Goal: Transaction & Acquisition: Purchase product/service

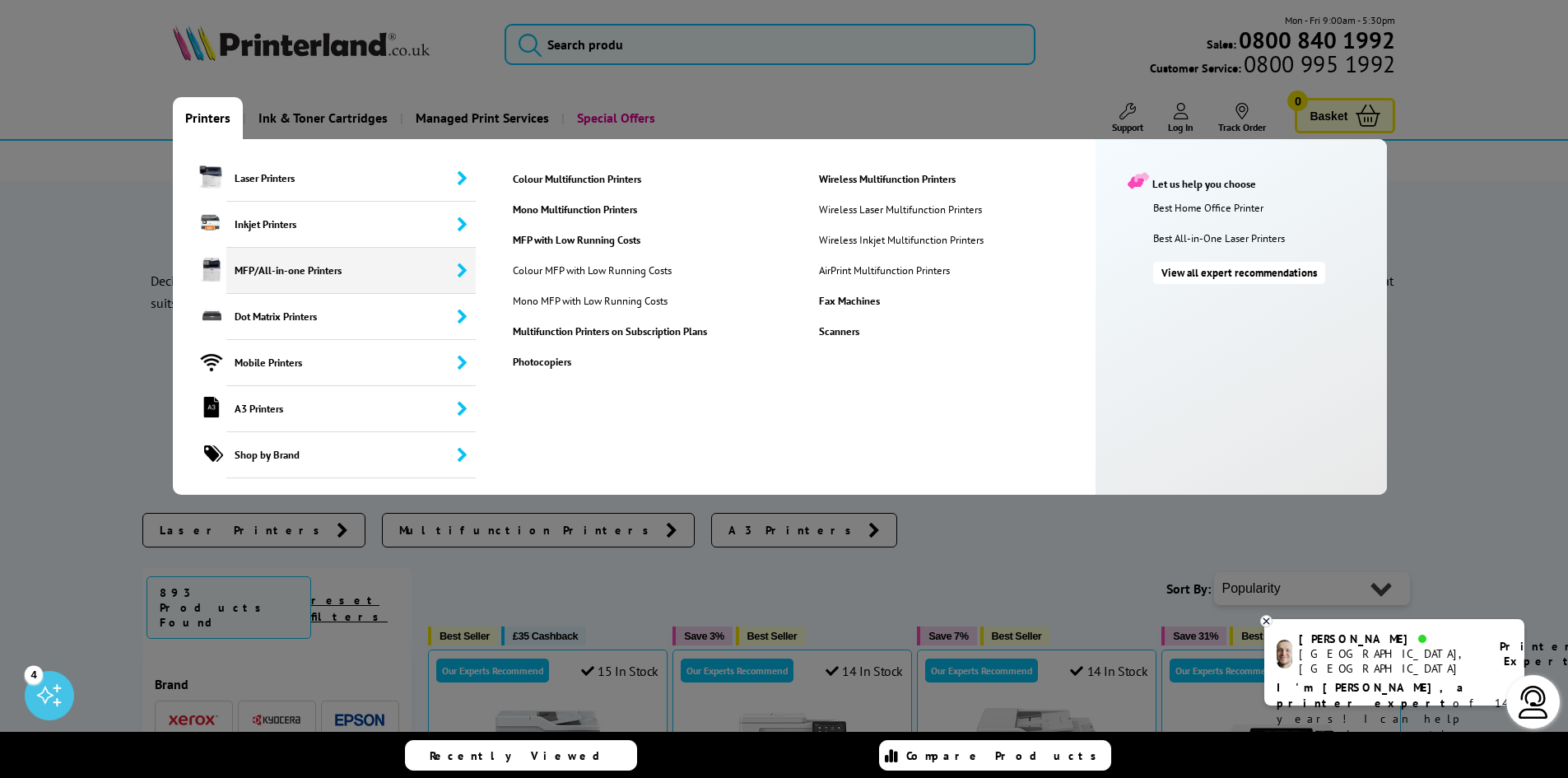
click at [281, 269] on span "MFP/All-in-one Printers" at bounding box center [351, 270] width 250 height 46
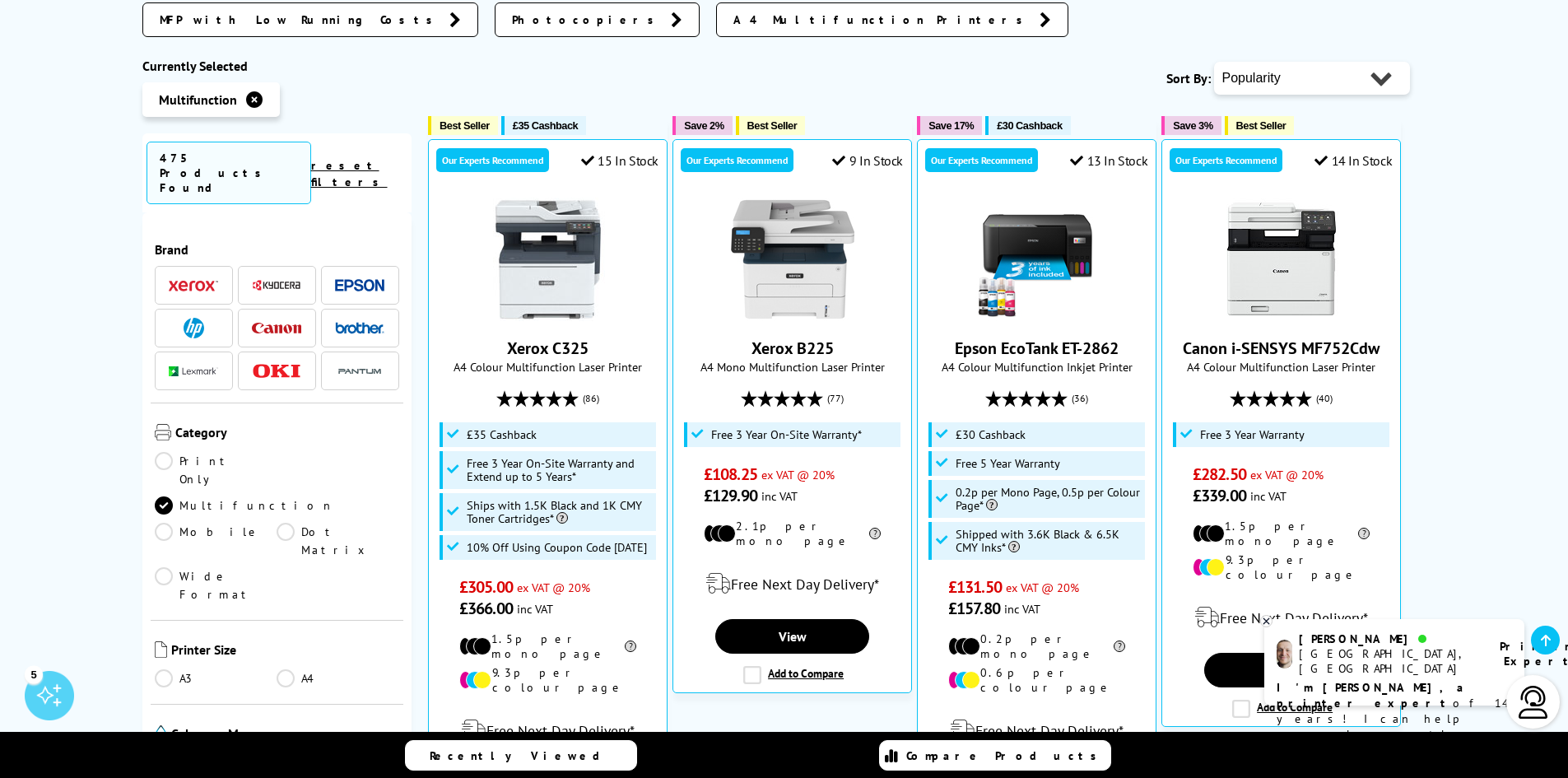
scroll to position [576, 0]
click at [183, 317] on img at bounding box center [193, 327] width 20 height 20
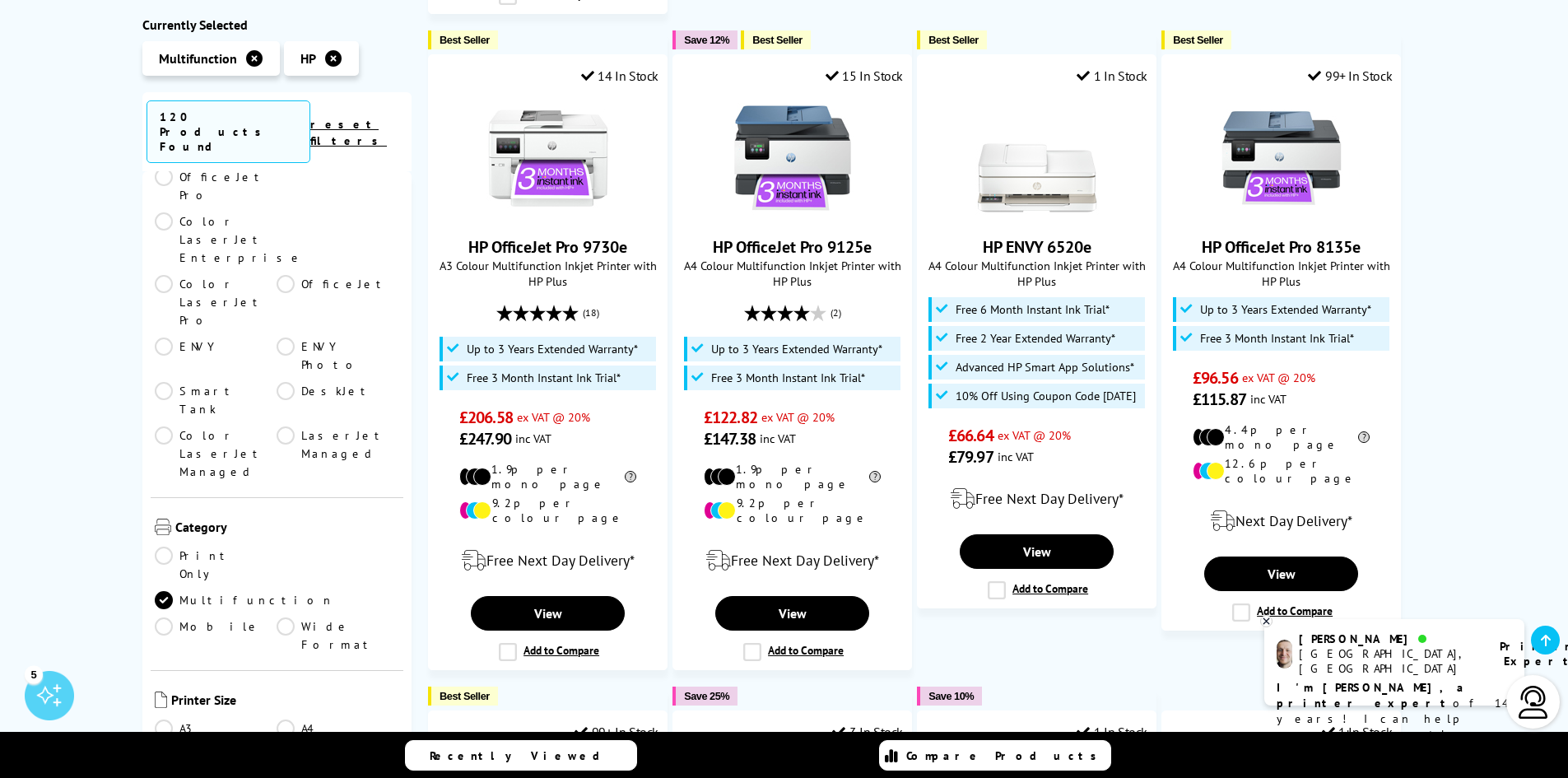
scroll to position [329, 0]
click at [282, 719] on link "A4" at bounding box center [337, 727] width 122 height 18
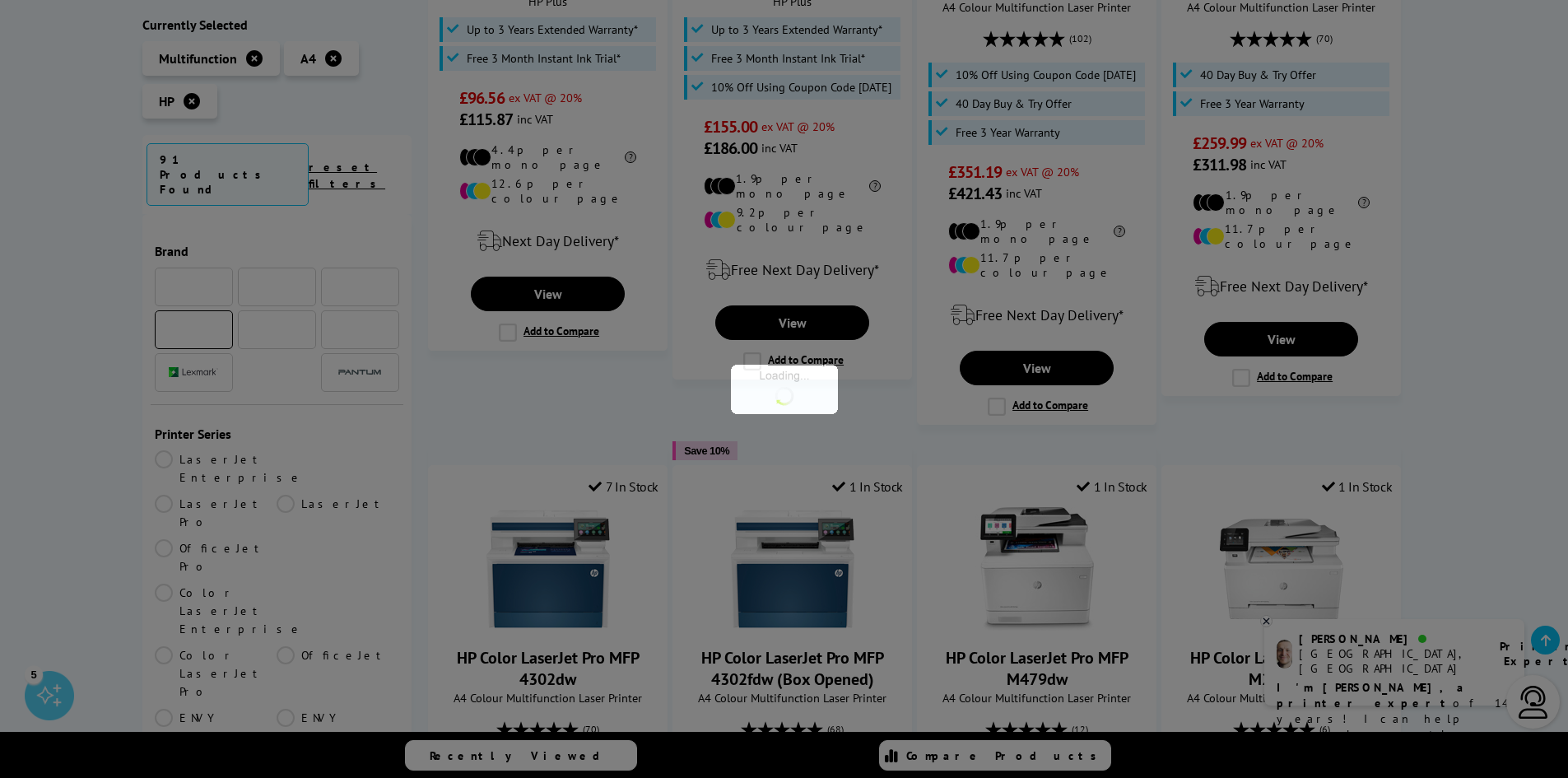
scroll to position [329, 0]
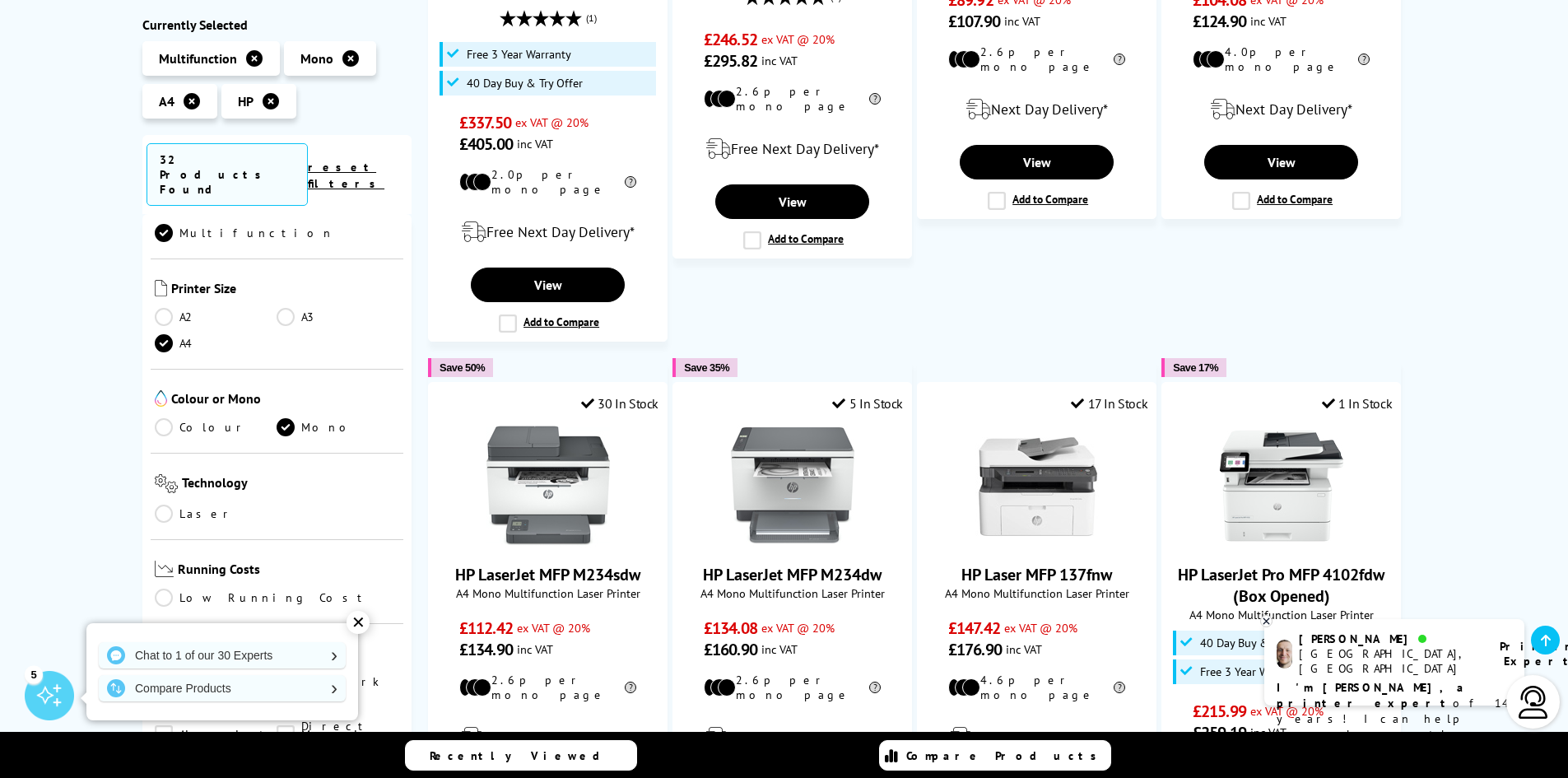
scroll to position [494, 0]
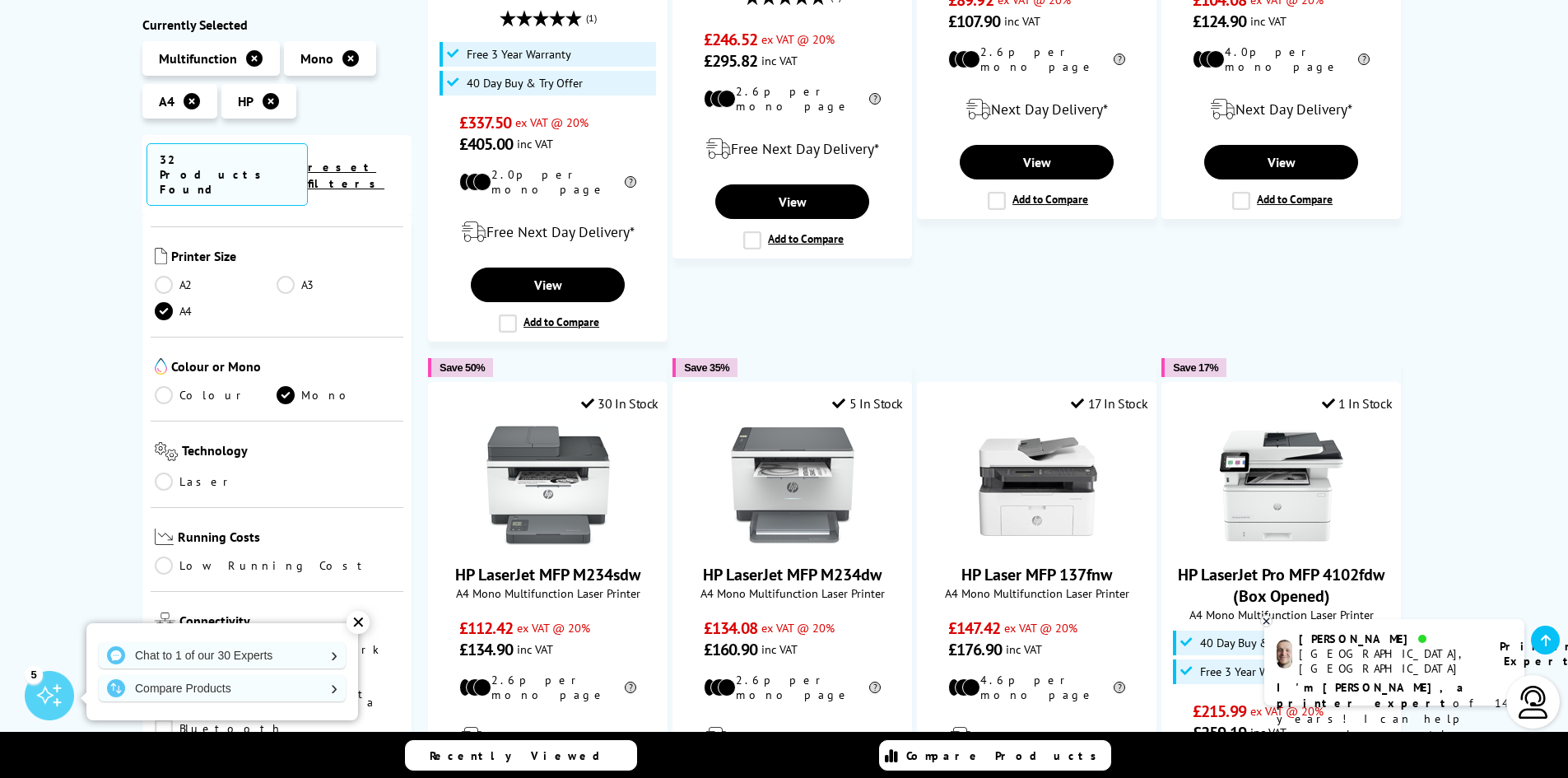
click at [164, 472] on link "Laser" at bounding box center [215, 481] width 122 height 18
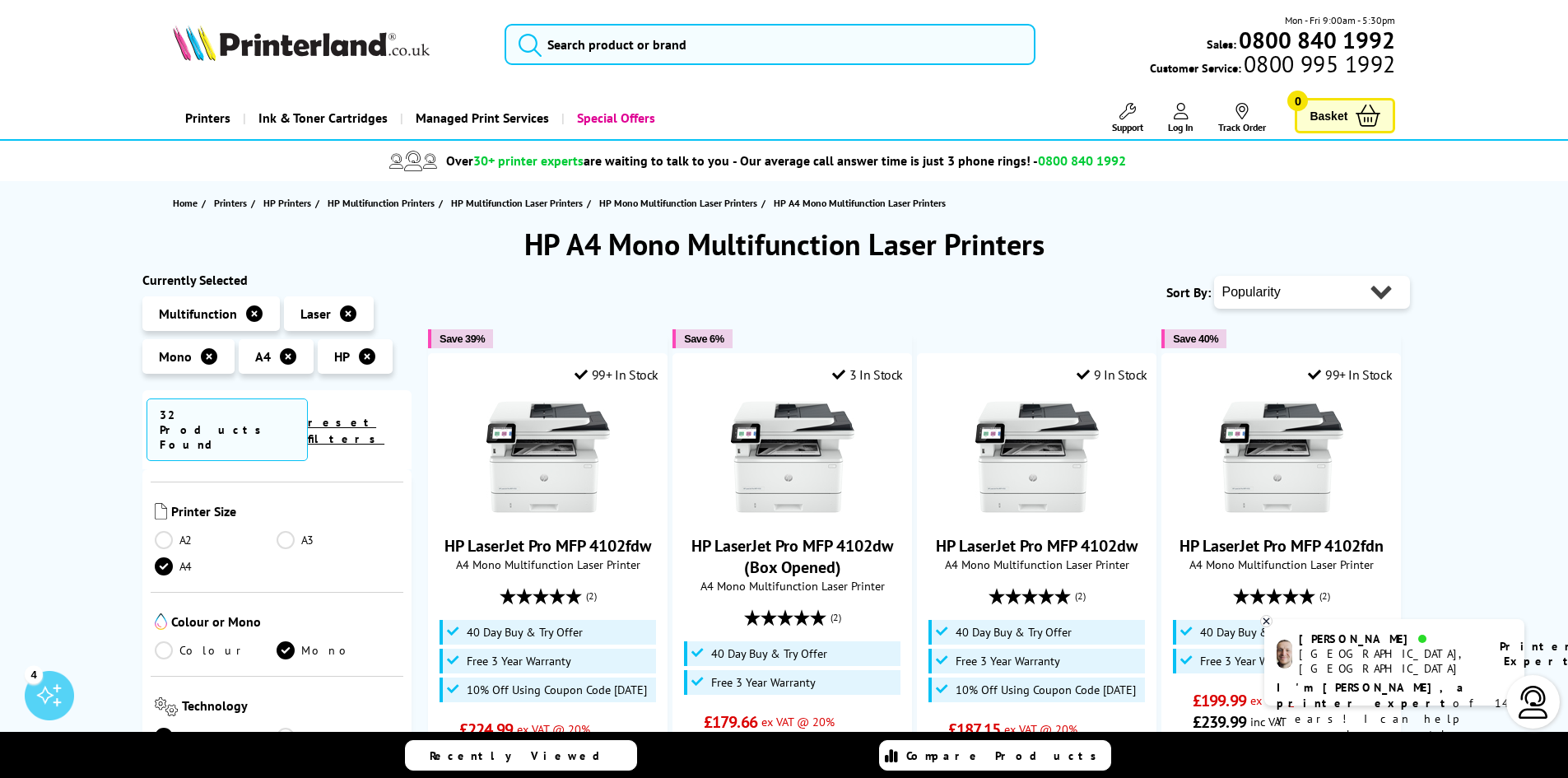
click at [1372, 293] on select "Popularity Rating Price - Low to High Price - High to Low Running Costs - Low t…" at bounding box center [1312, 291] width 196 height 33
select select "Price Ascending"
click at [1214, 275] on select "Popularity Rating Price - Low to High Price - High to Low Running Costs - Low t…" at bounding box center [1312, 291] width 196 height 33
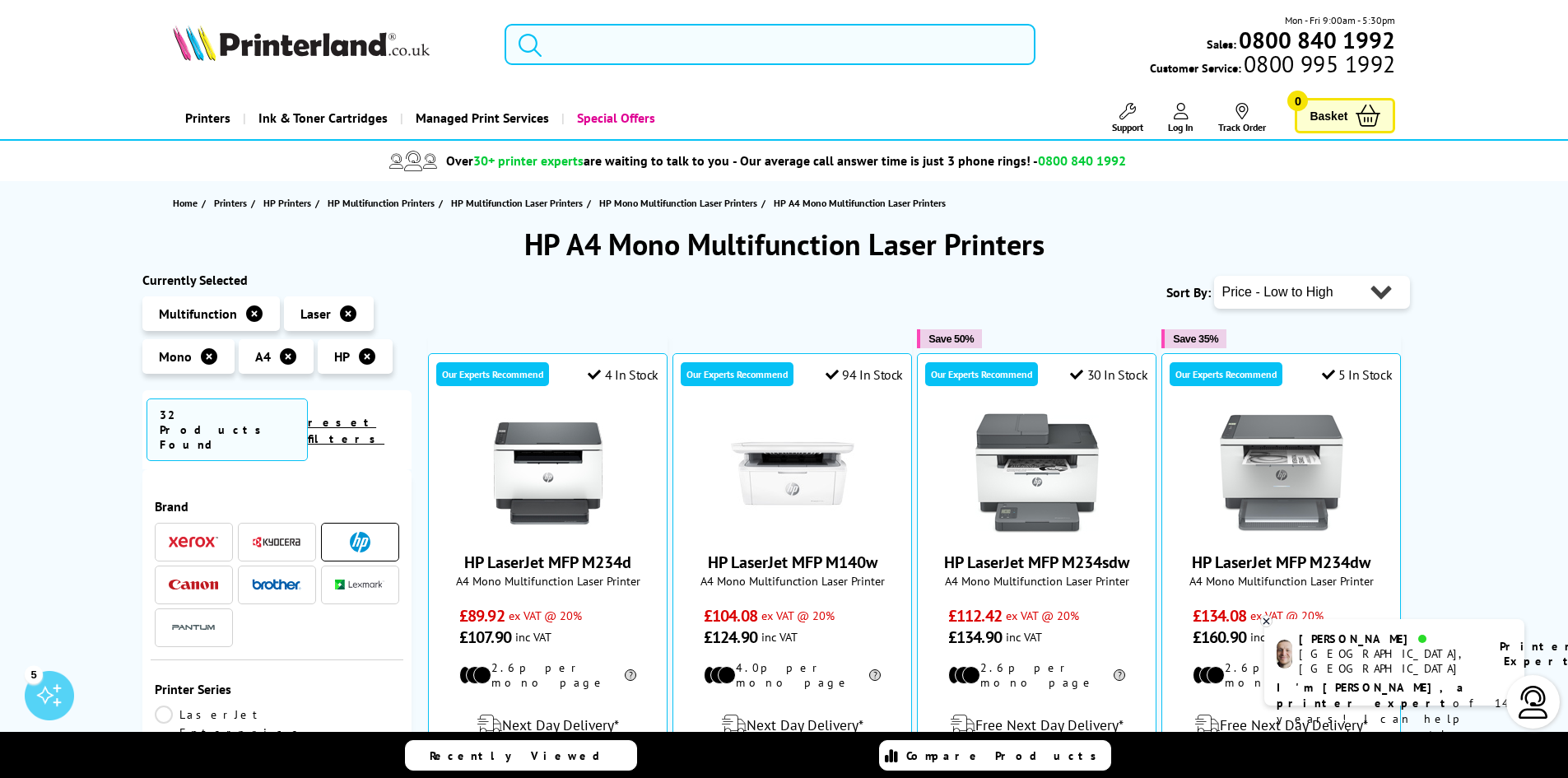
click at [645, 40] on input "search" at bounding box center [770, 44] width 531 height 41
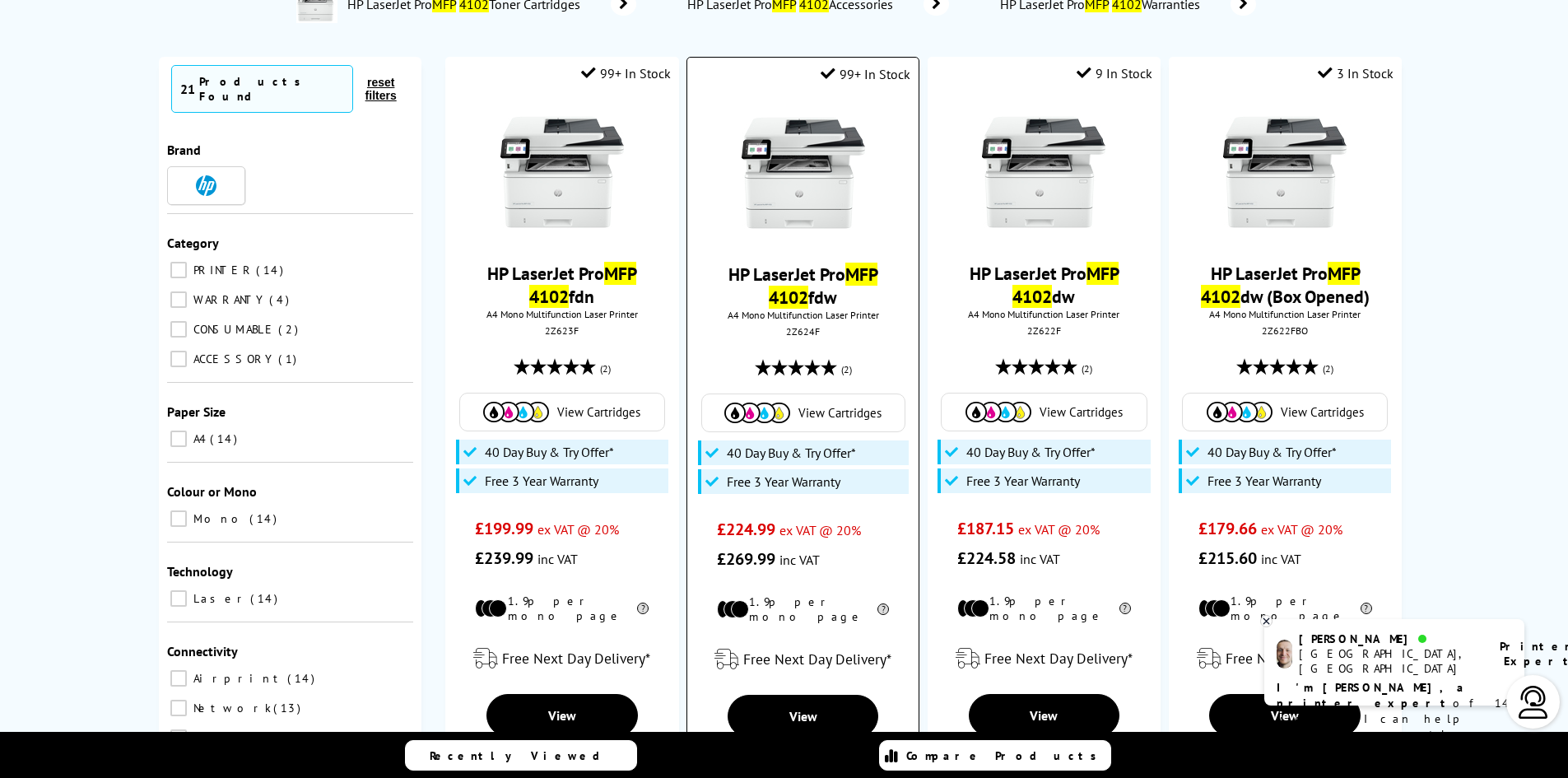
scroll to position [165, 0]
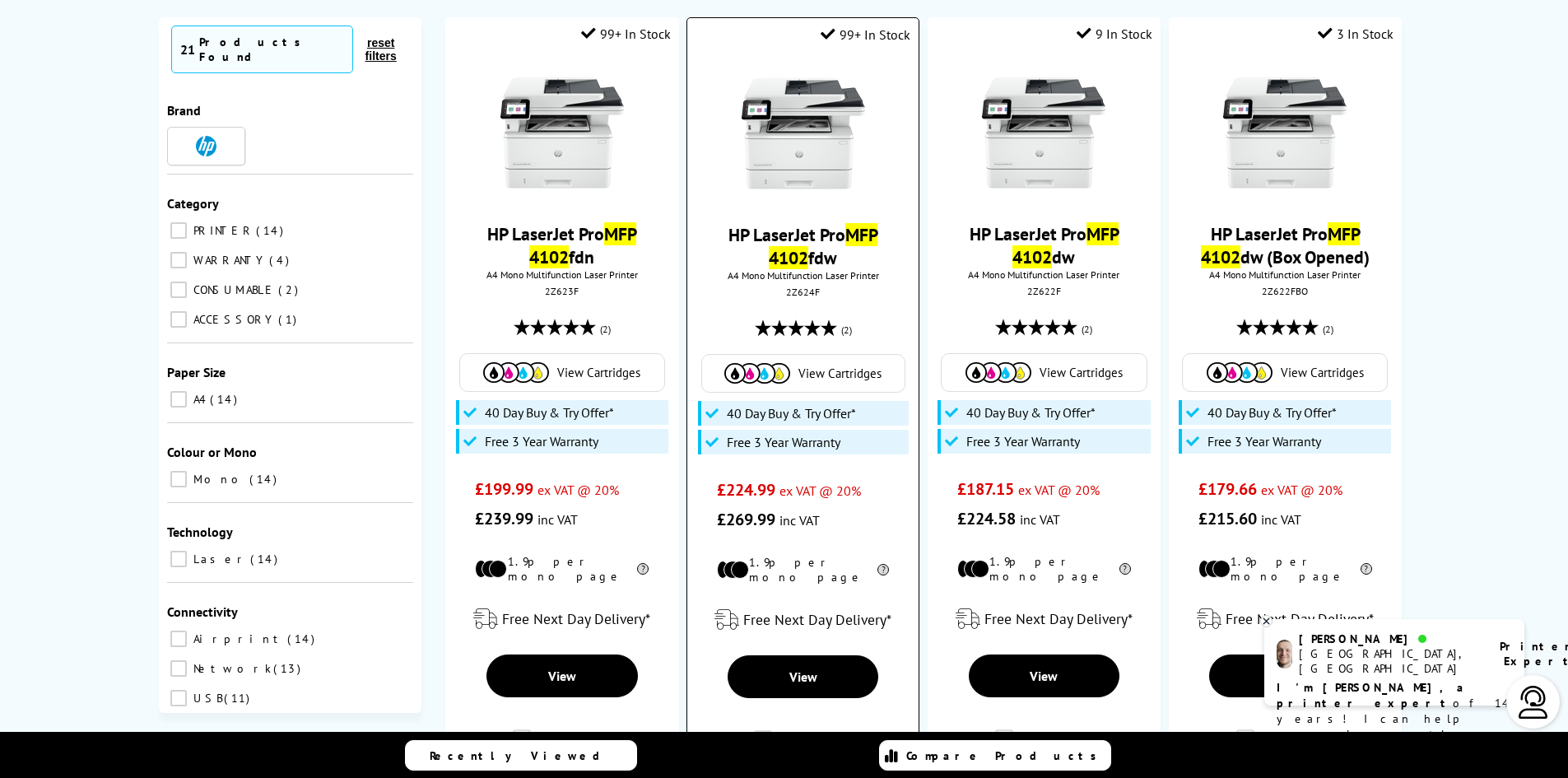
type input "mfp 4102"
click at [788, 241] on link "HP LaserJet Pro MFP 4102 fdw" at bounding box center [803, 246] width 149 height 46
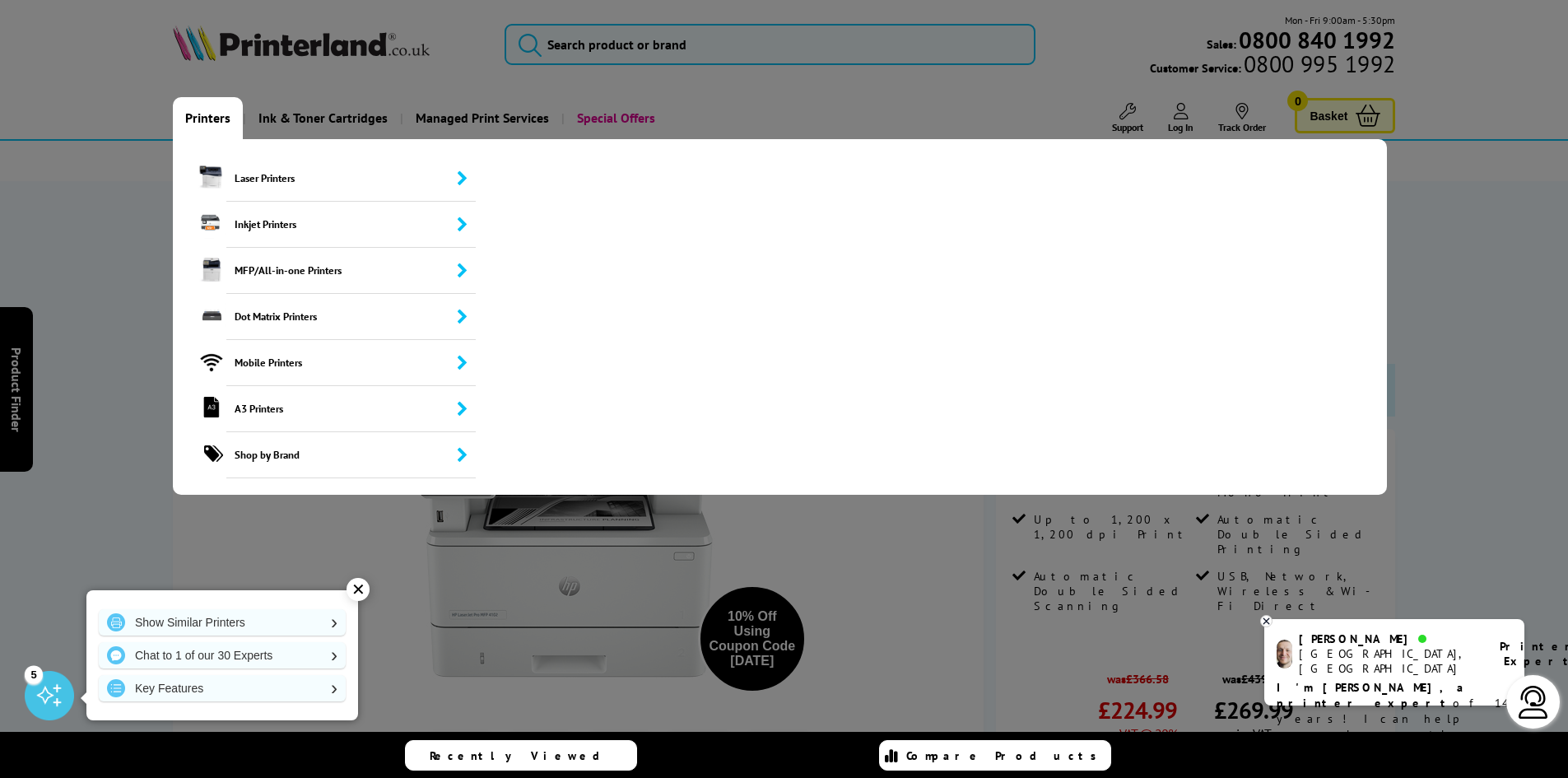
click at [215, 114] on link "Printers" at bounding box center [208, 118] width 70 height 42
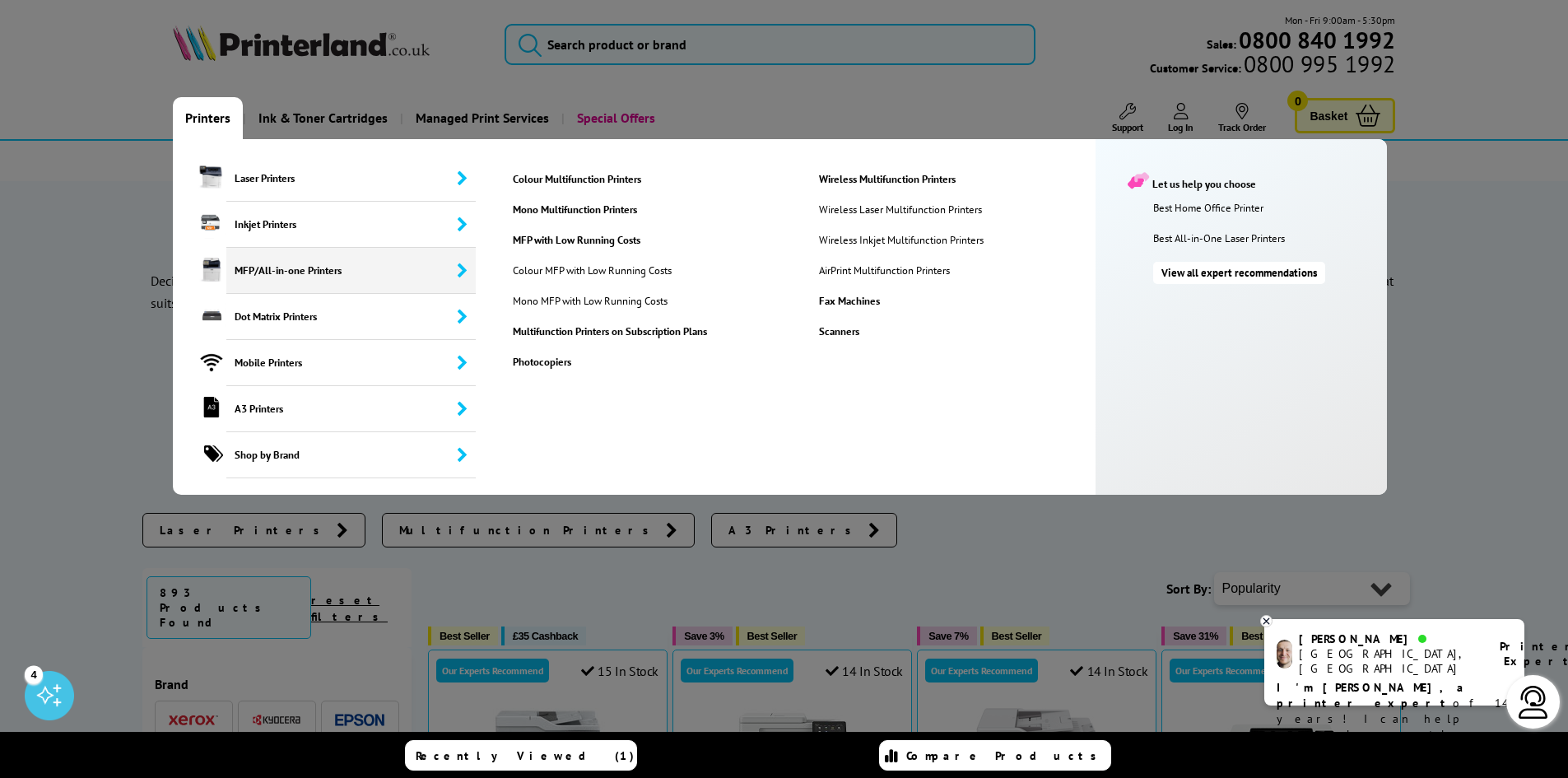
click at [259, 267] on span "MFP/All-in-one Printers" at bounding box center [351, 270] width 250 height 46
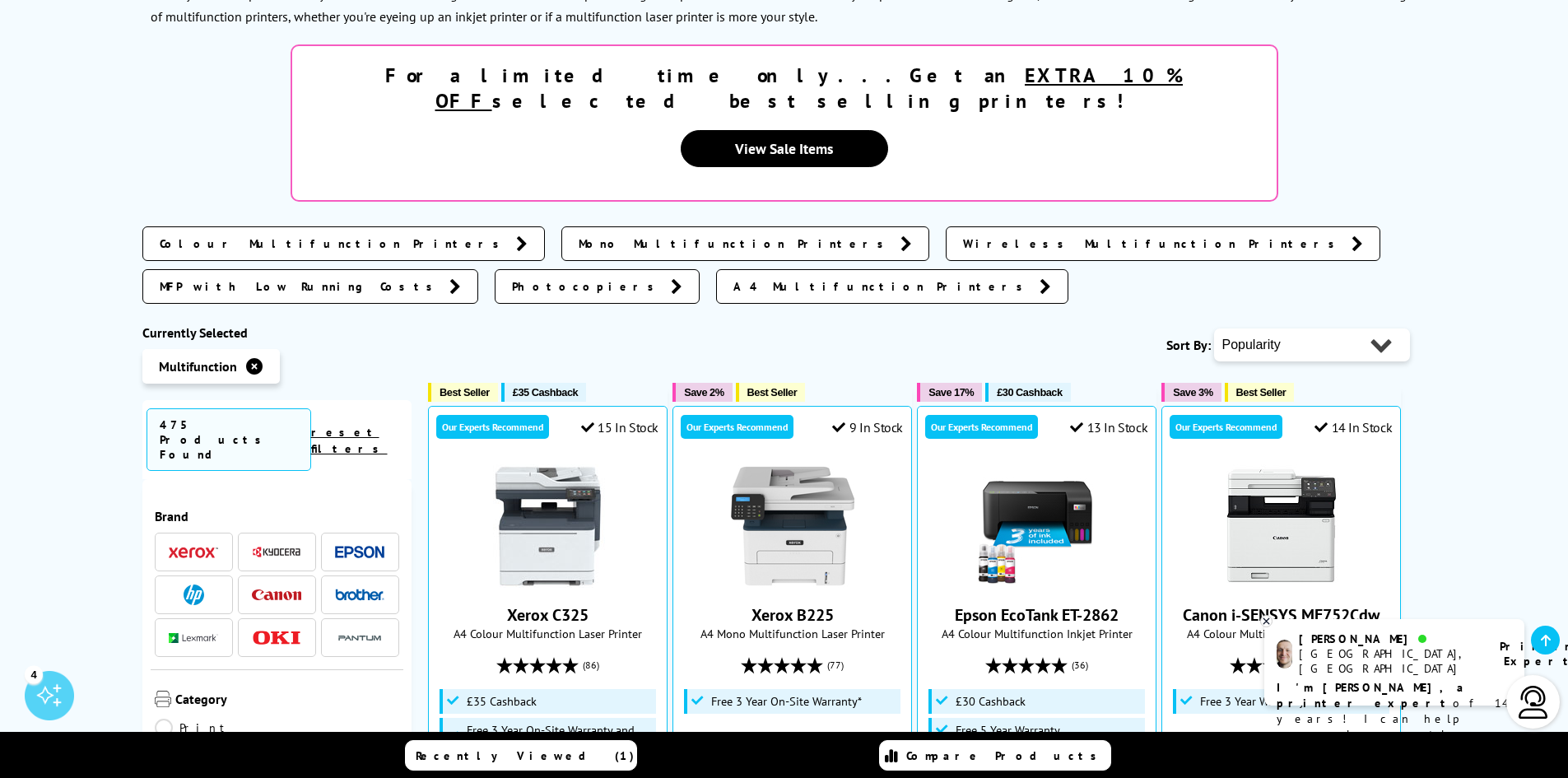
scroll to position [411, 0]
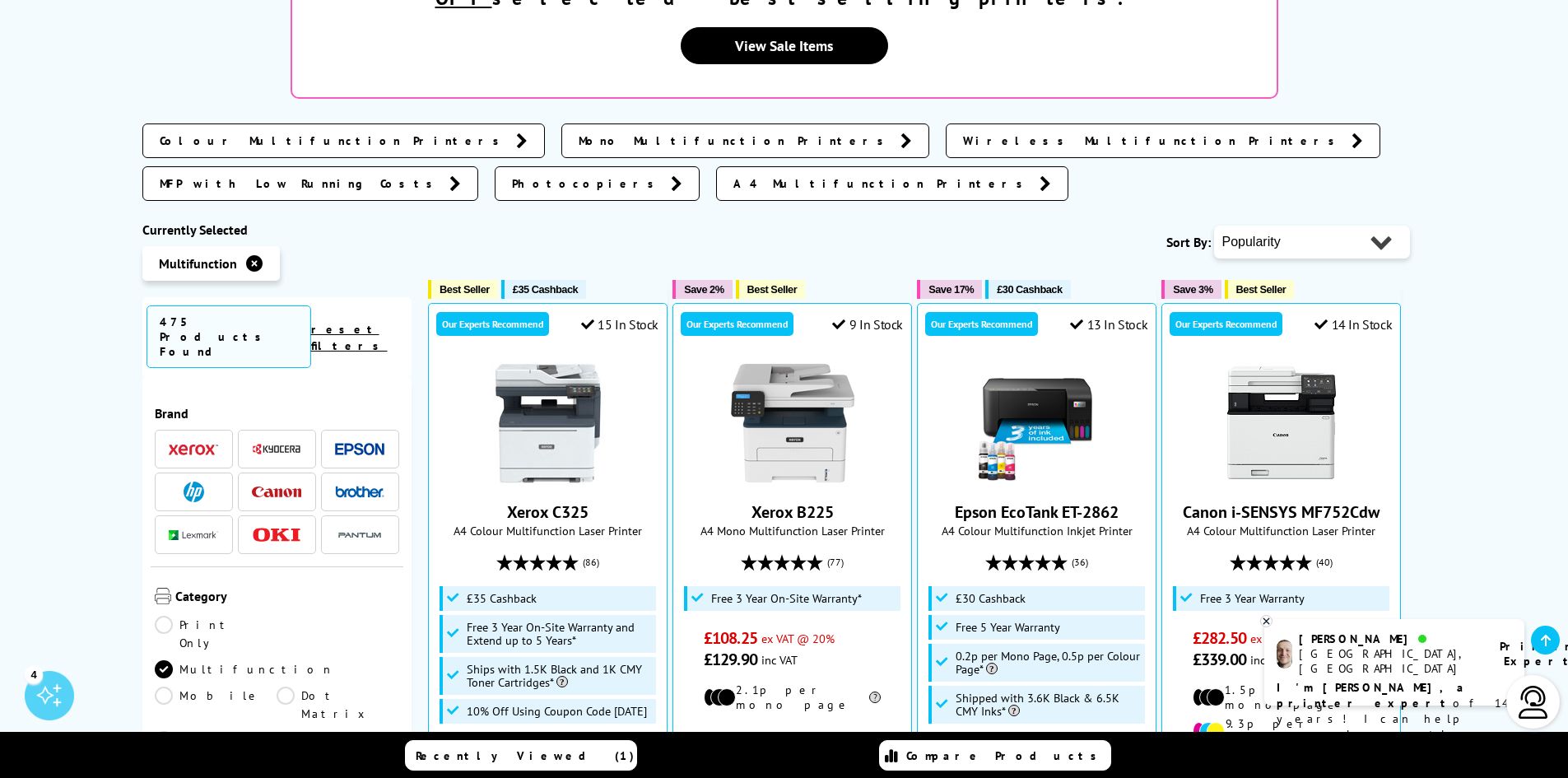
click at [187, 481] on img at bounding box center [193, 492] width 20 height 20
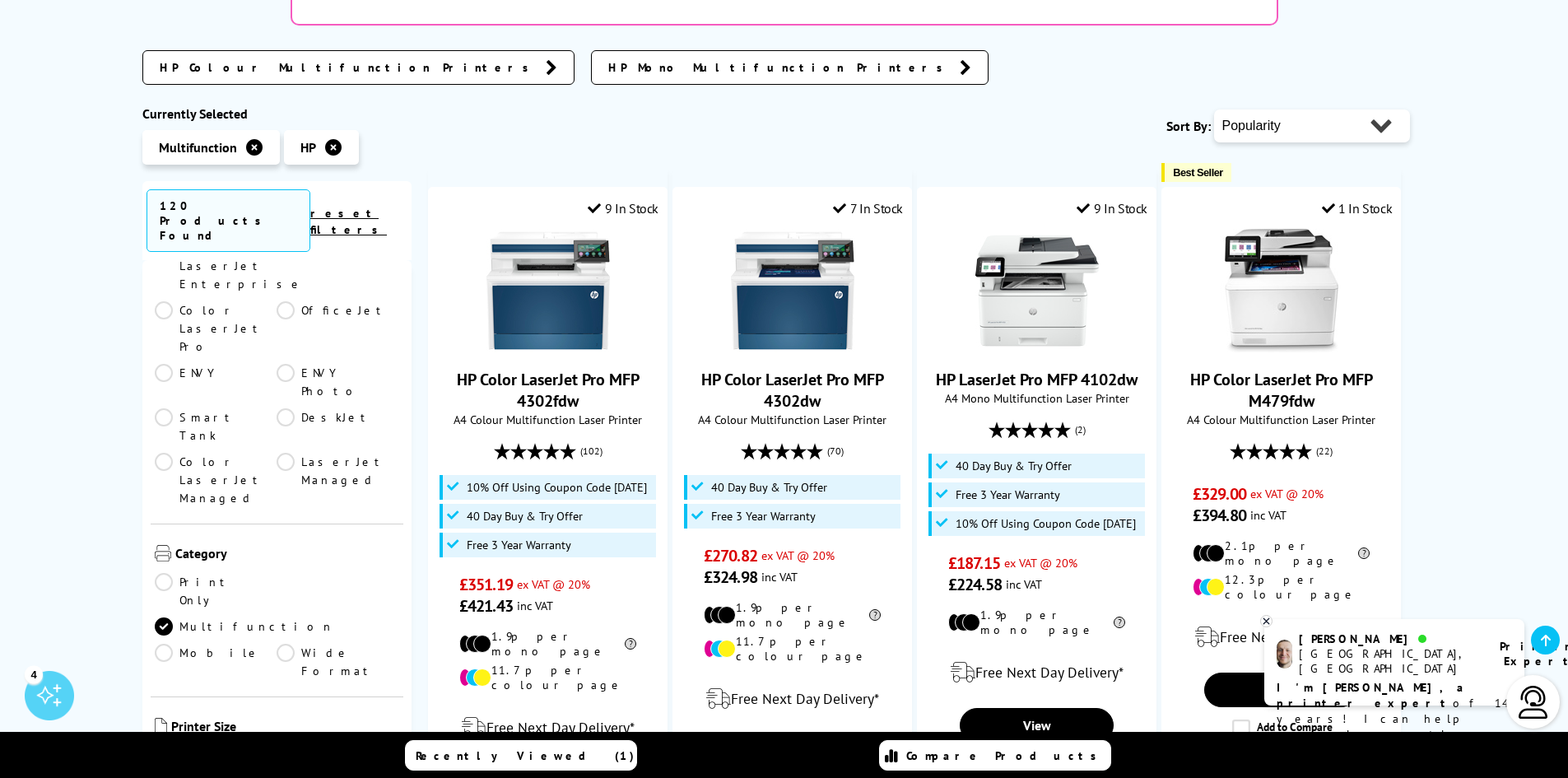
scroll to position [411, 0]
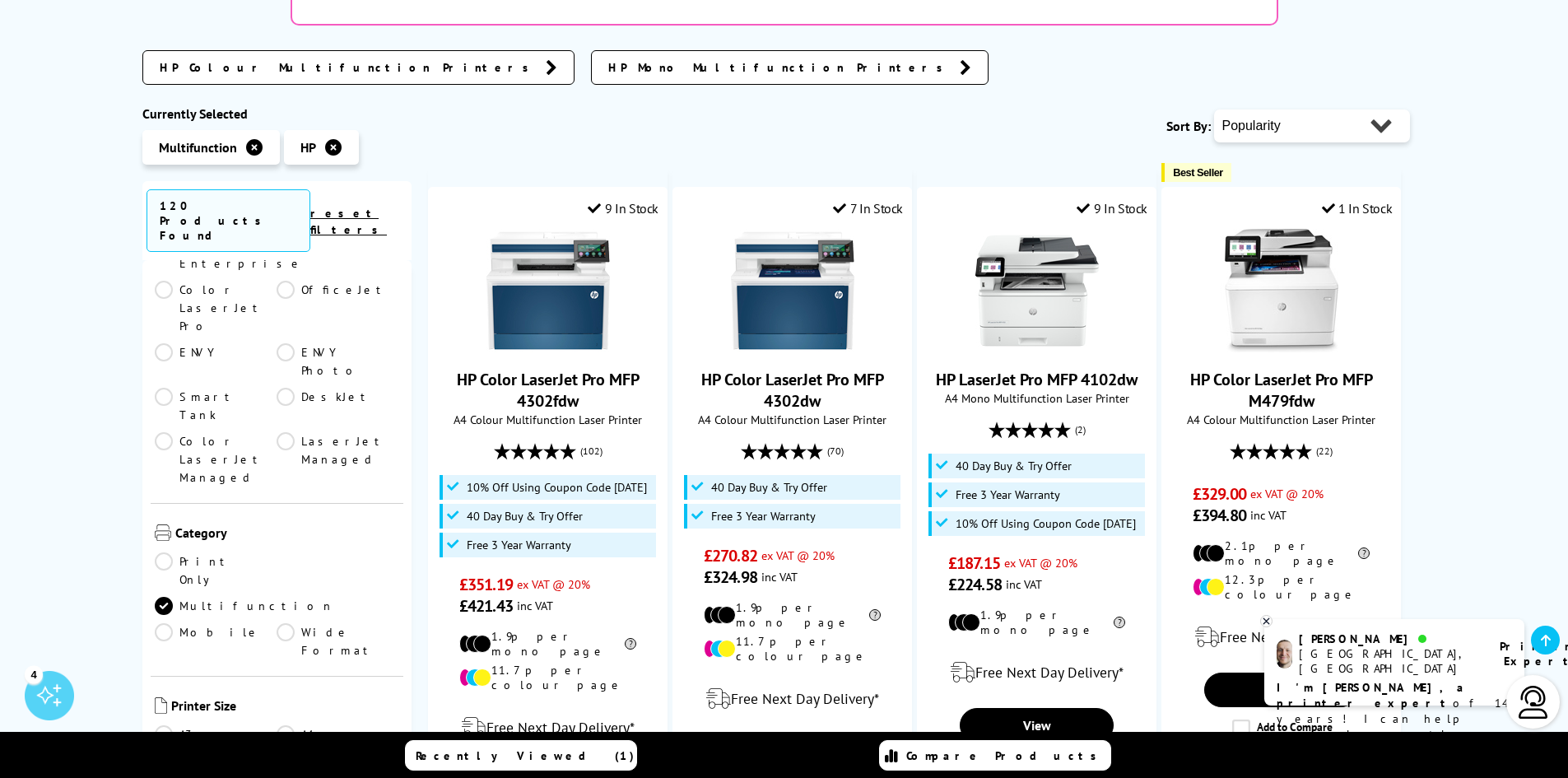
click at [284, 726] on link "A4" at bounding box center [337, 734] width 122 height 18
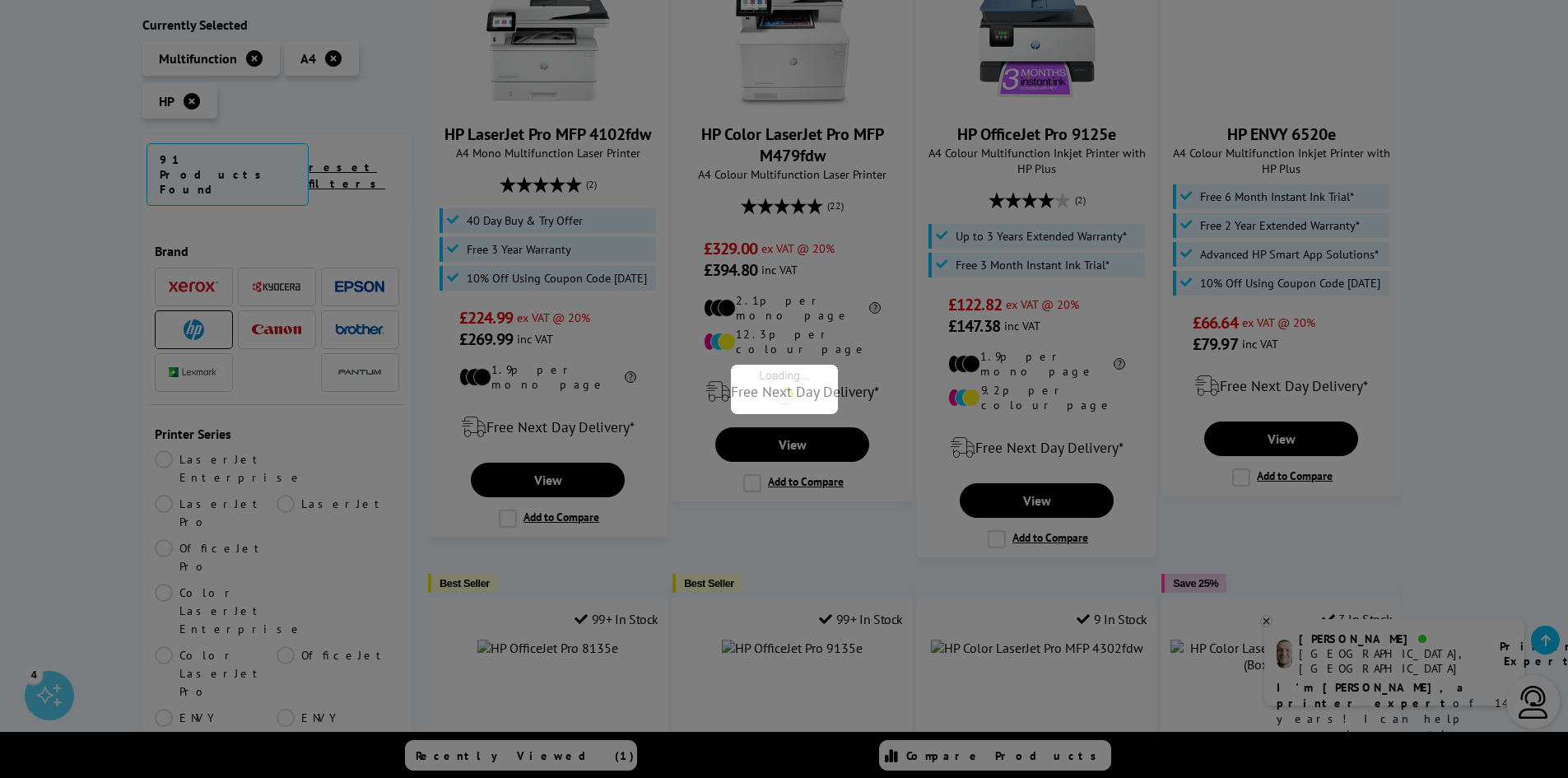
scroll to position [411, 0]
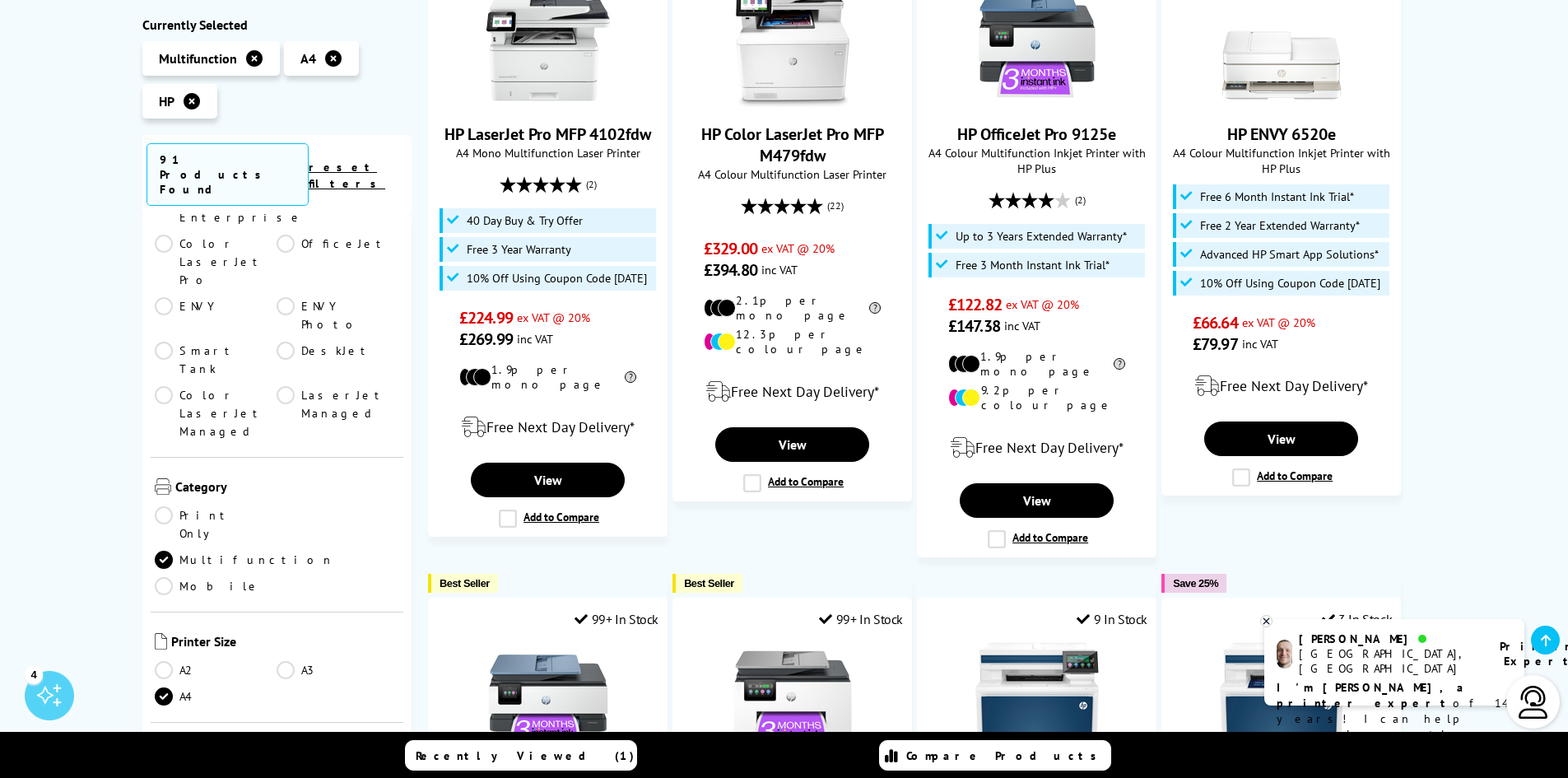
click at [165, 771] on link "Colour" at bounding box center [215, 780] width 122 height 18
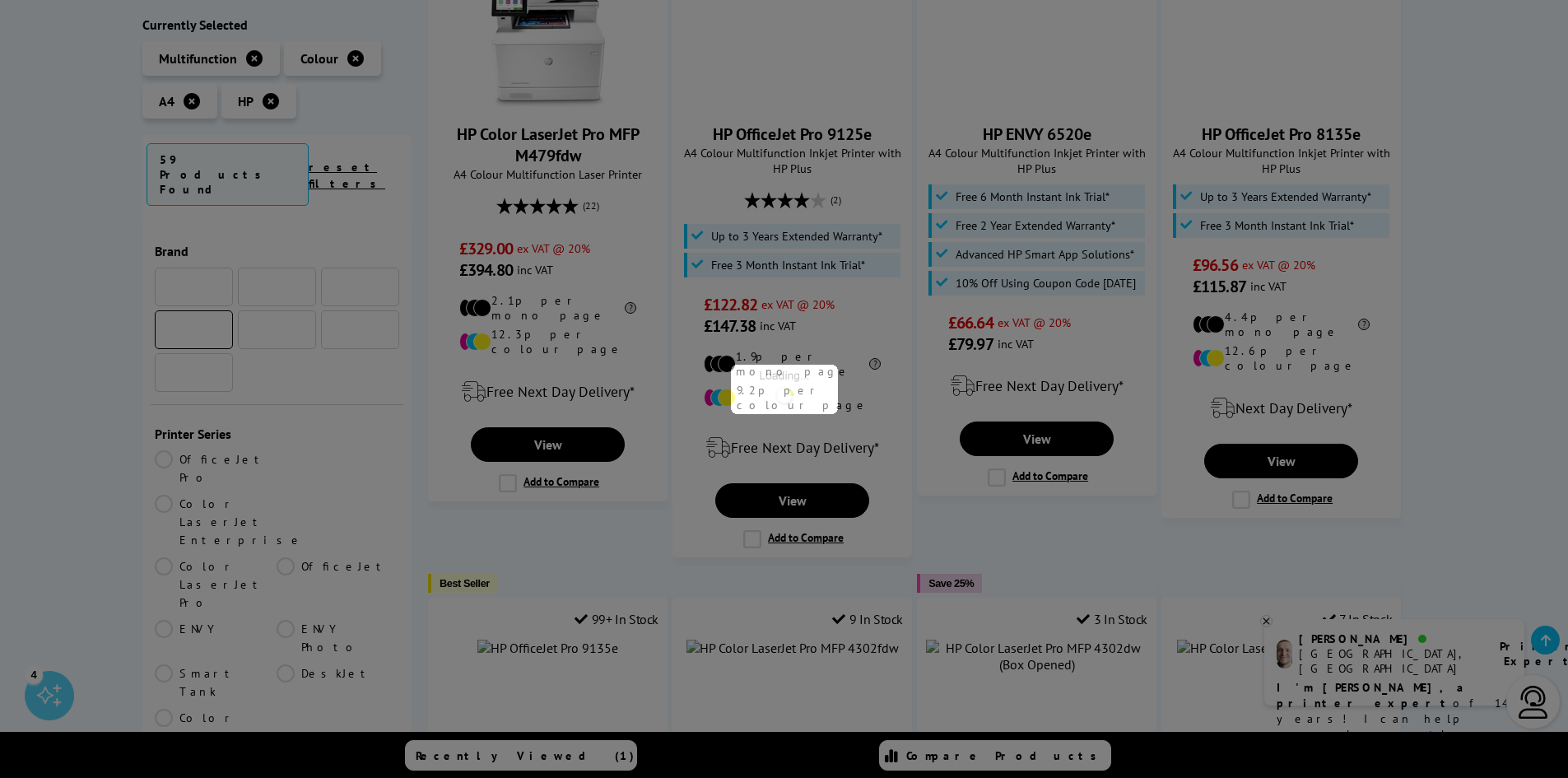
scroll to position [411, 0]
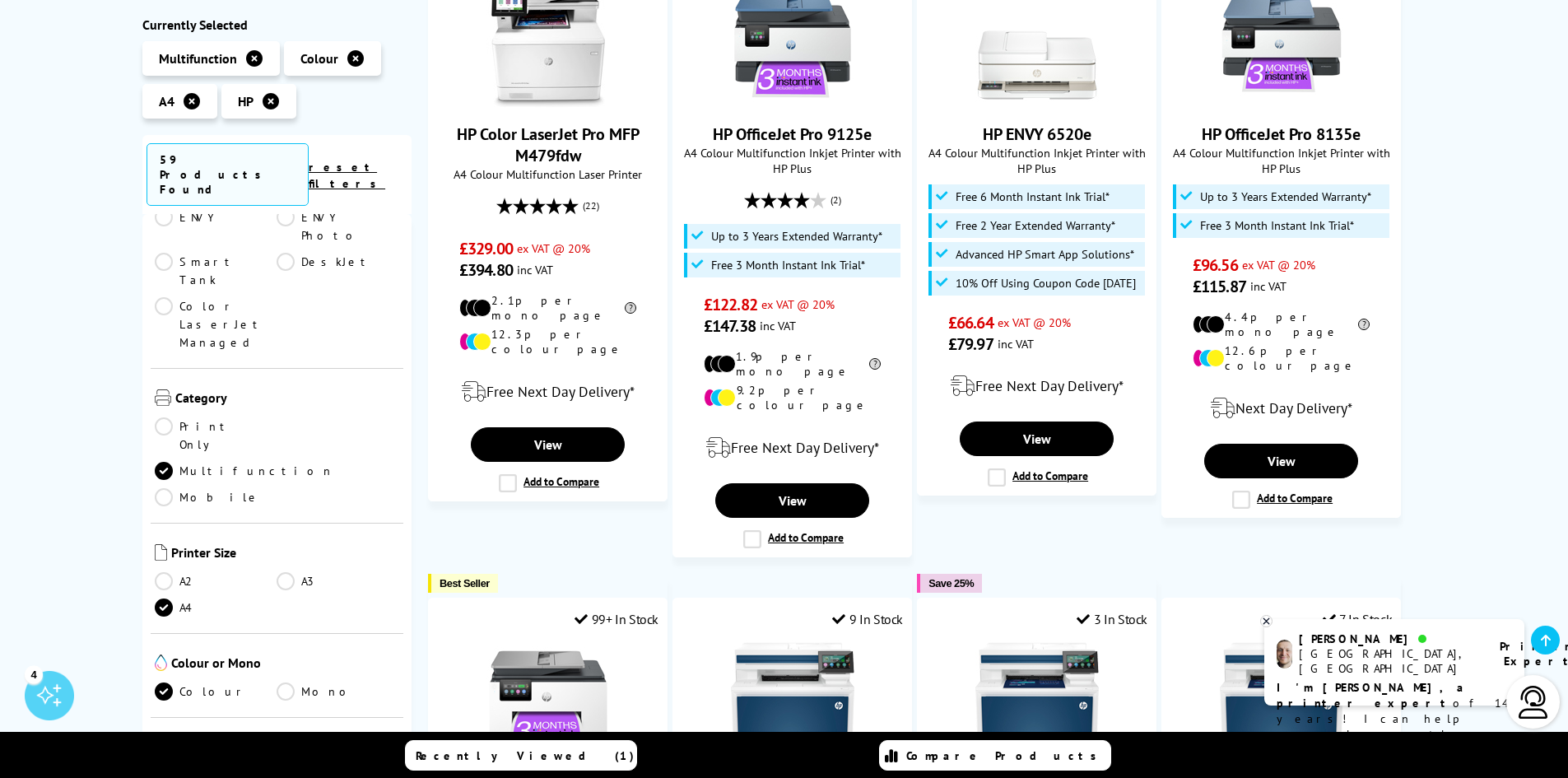
click at [166, 769] on link "Laser" at bounding box center [215, 777] width 122 height 18
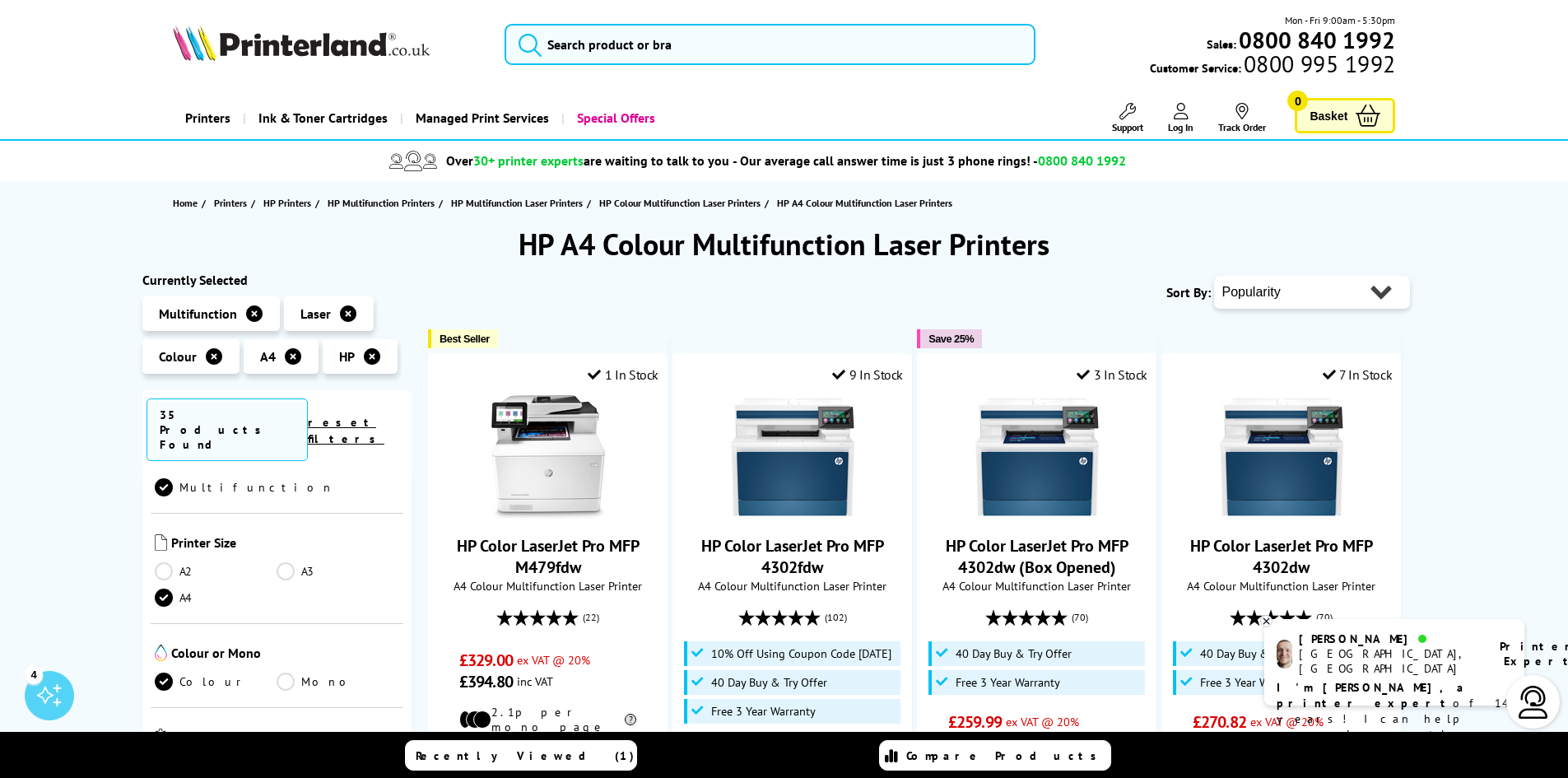
click at [1386, 289] on select "Popularity Rating Price - Low to High Price - High to Low Running Costs - Low t…" at bounding box center [1312, 291] width 196 height 33
select select "Price Ascending"
click at [1214, 275] on select "Popularity Rating Price - Low to High Price - High to Low Running Costs - Low t…" at bounding box center [1312, 291] width 196 height 33
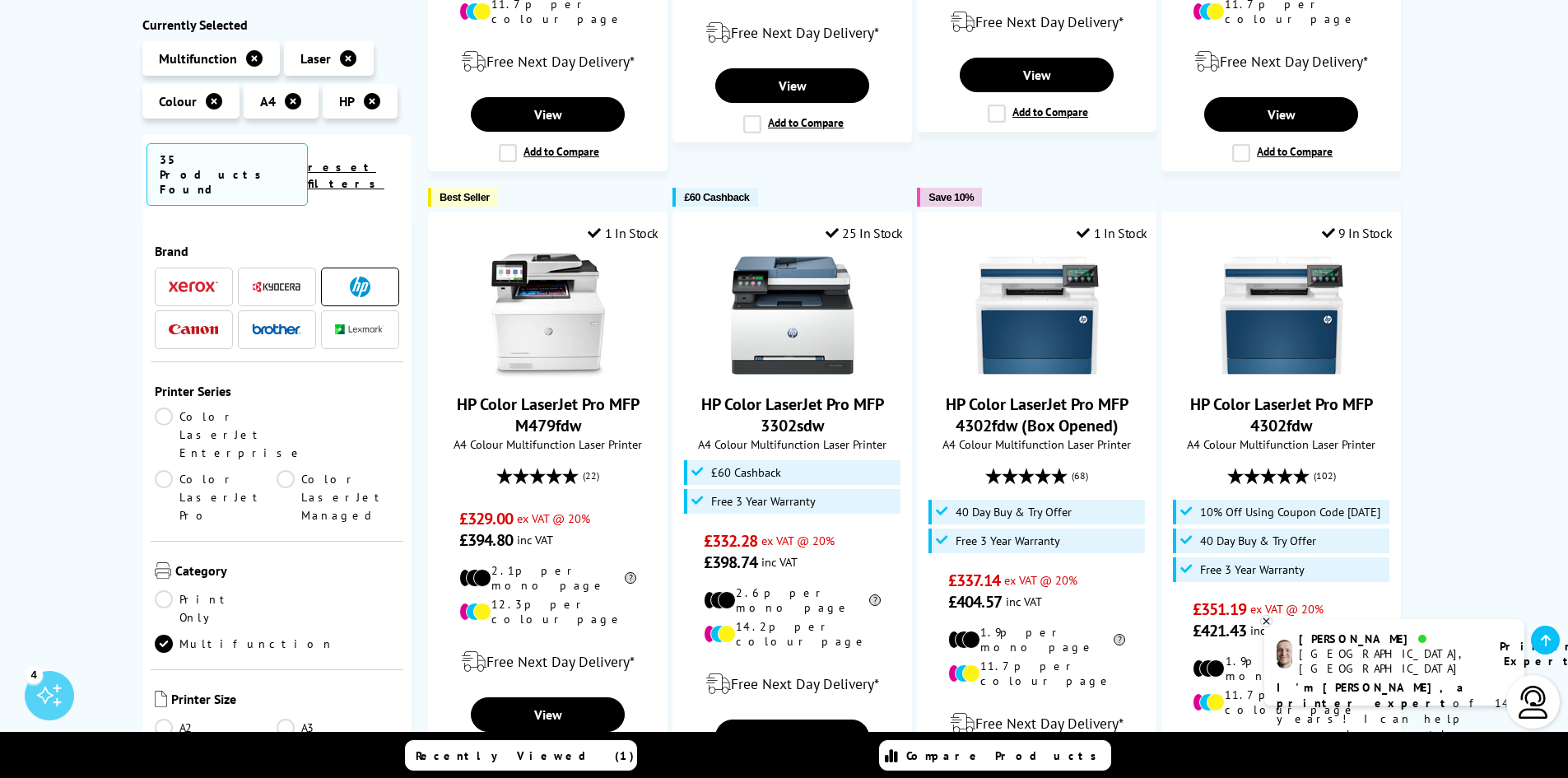
scroll to position [1400, 0]
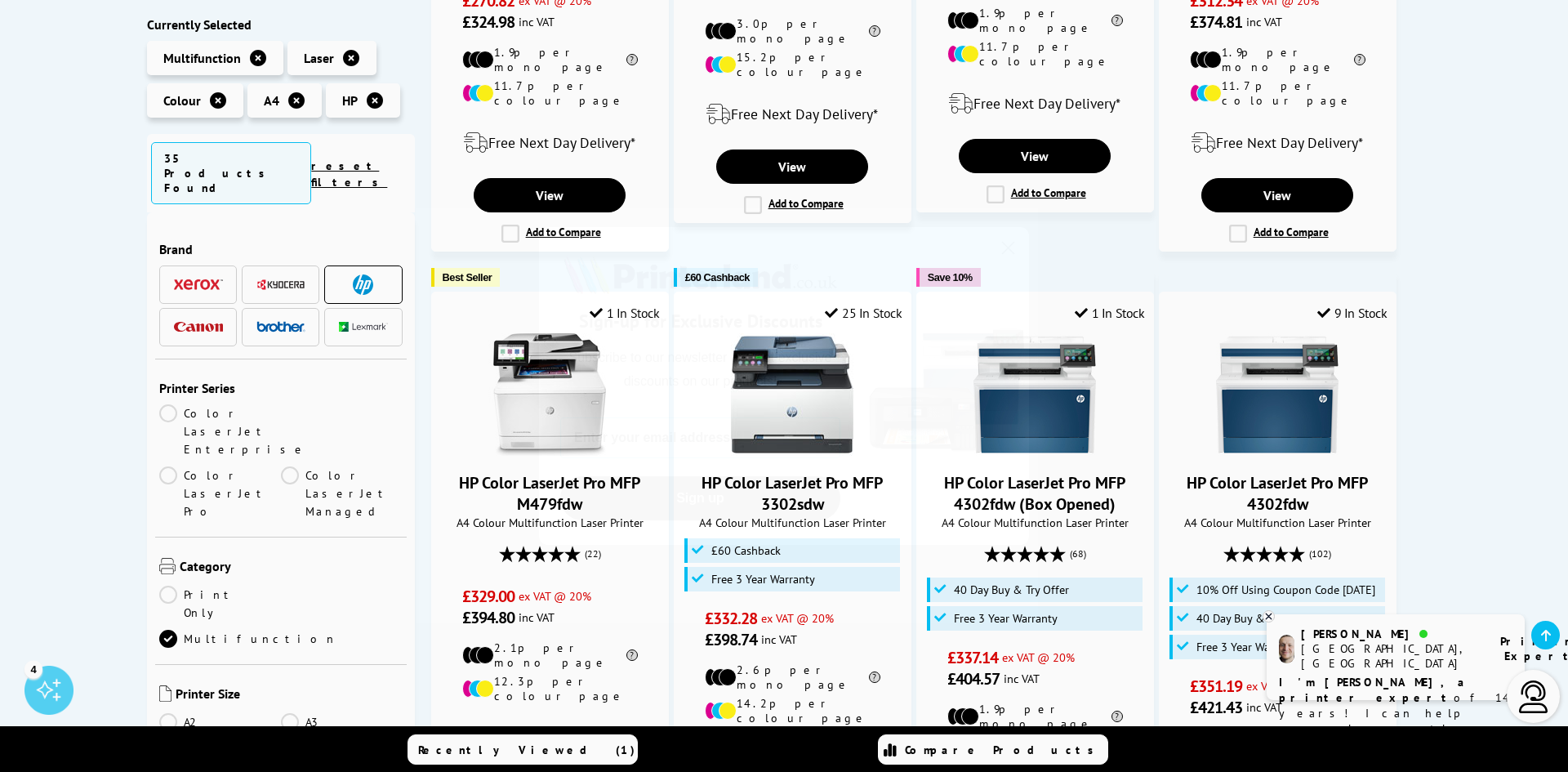
click at [1005, 251] on icon "Close dialog" at bounding box center [1009, 248] width 12 height 12
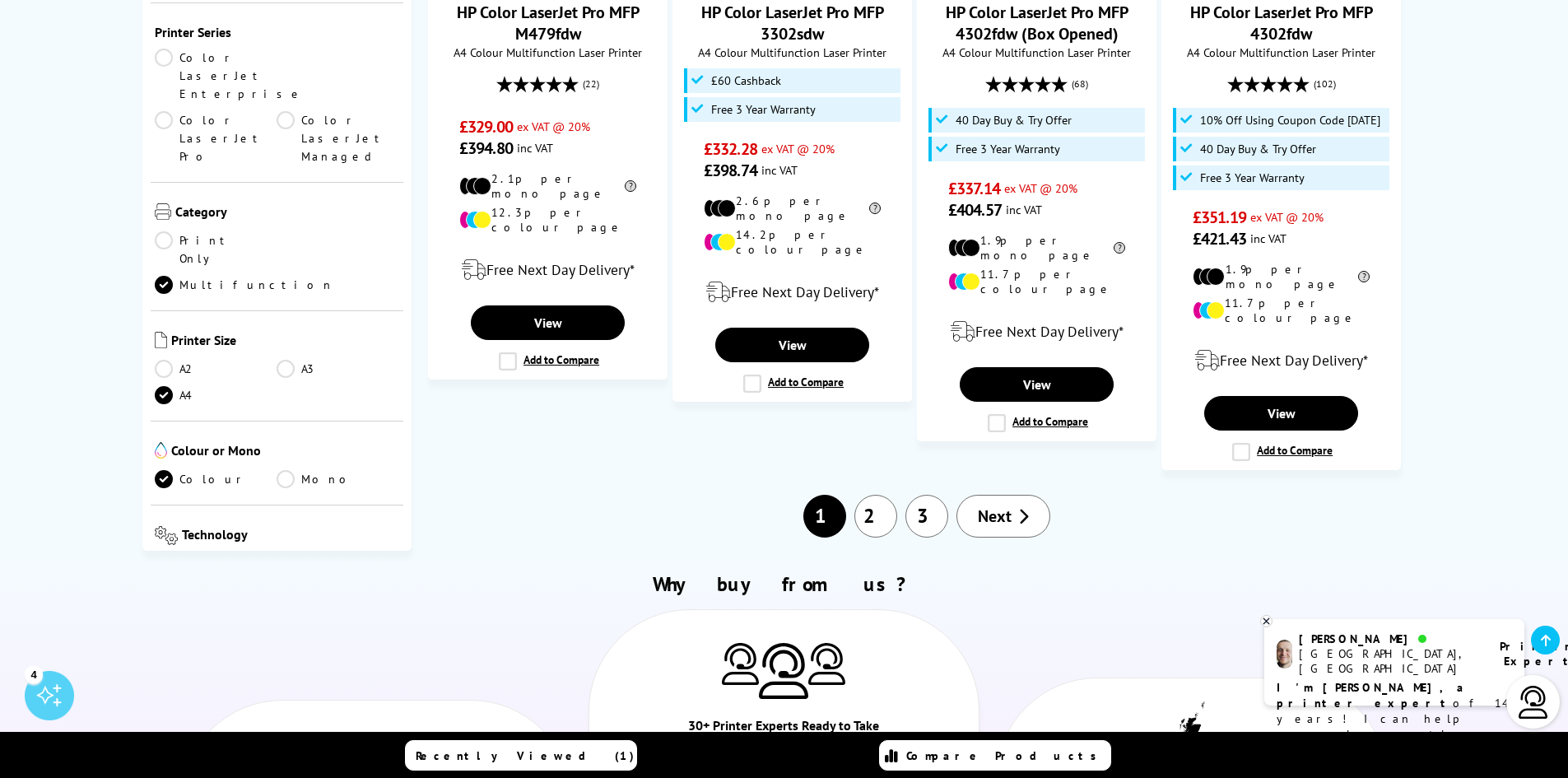
scroll to position [1893, 0]
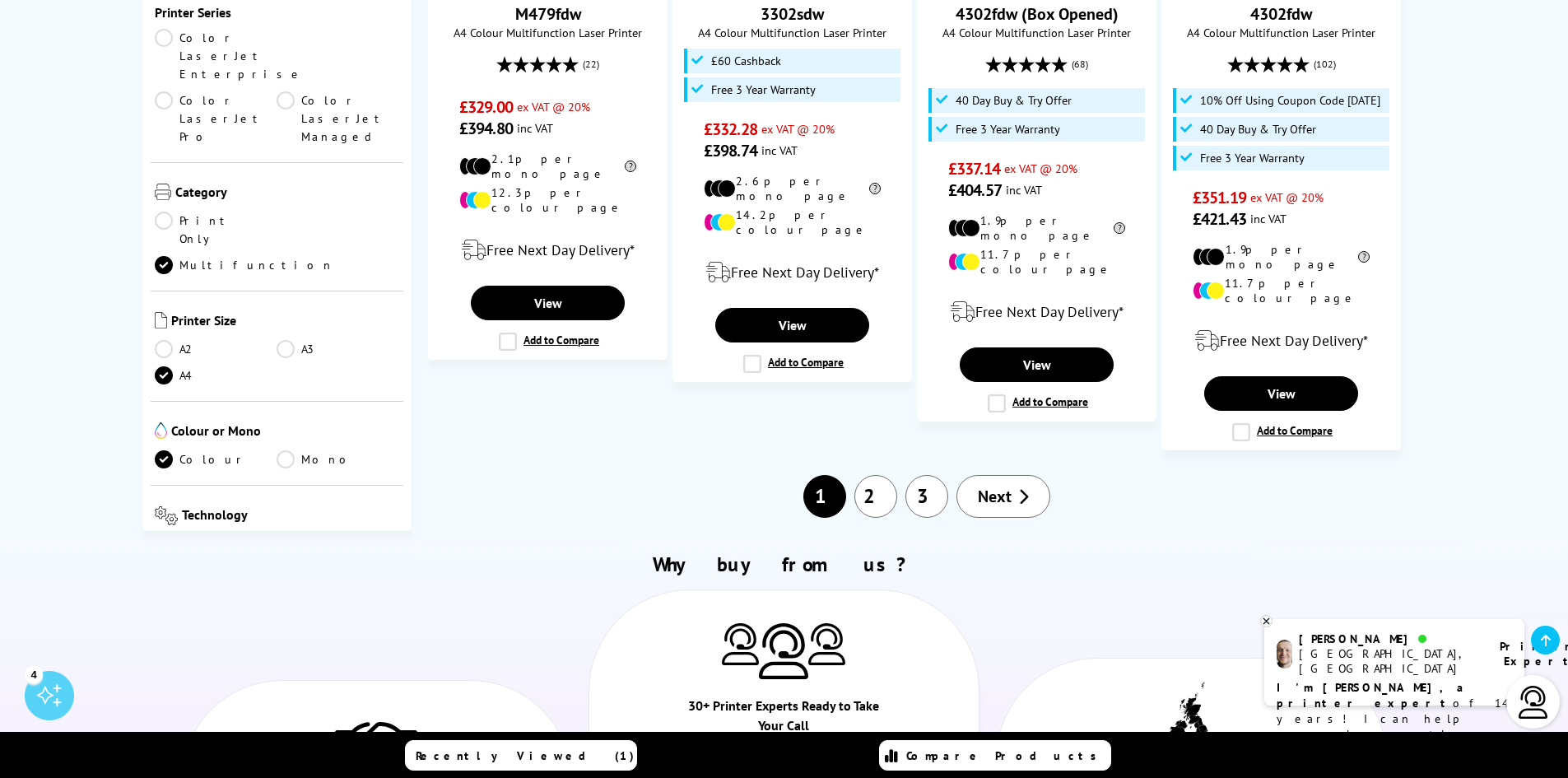
click at [882, 475] on link "2" at bounding box center [876, 496] width 43 height 43
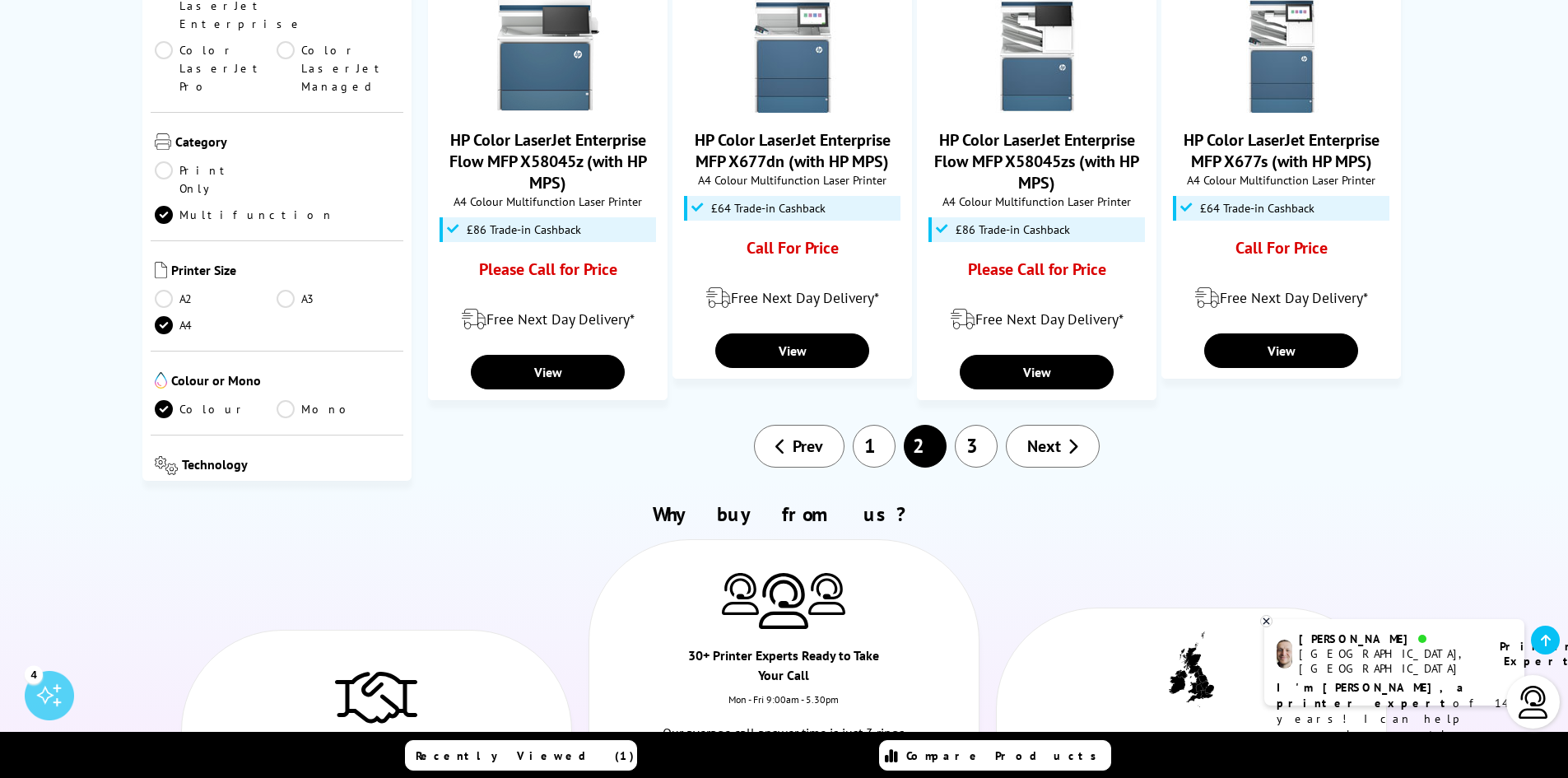
scroll to position [1893, 0]
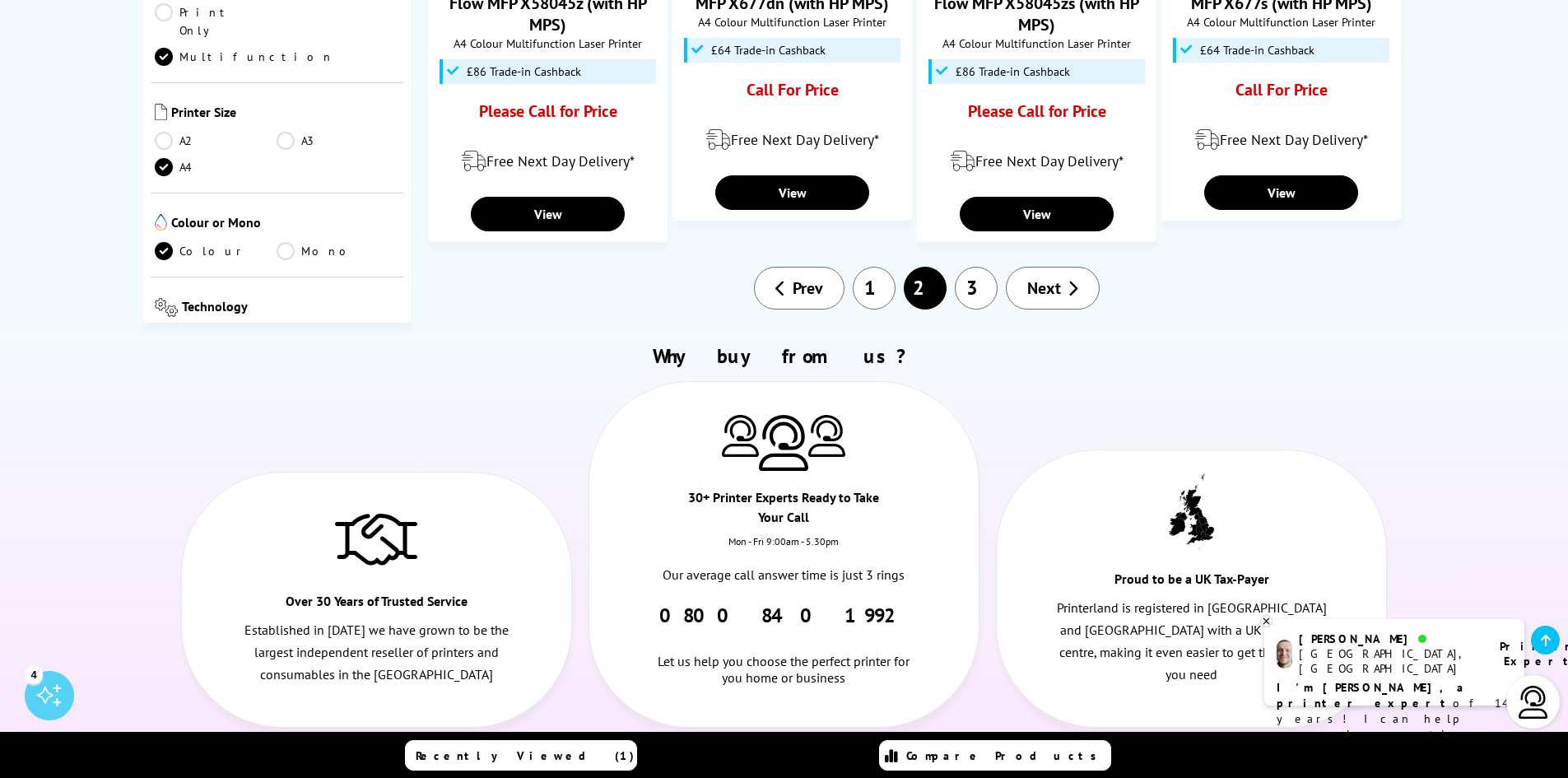
click at [886, 267] on link "1" at bounding box center [874, 288] width 43 height 43
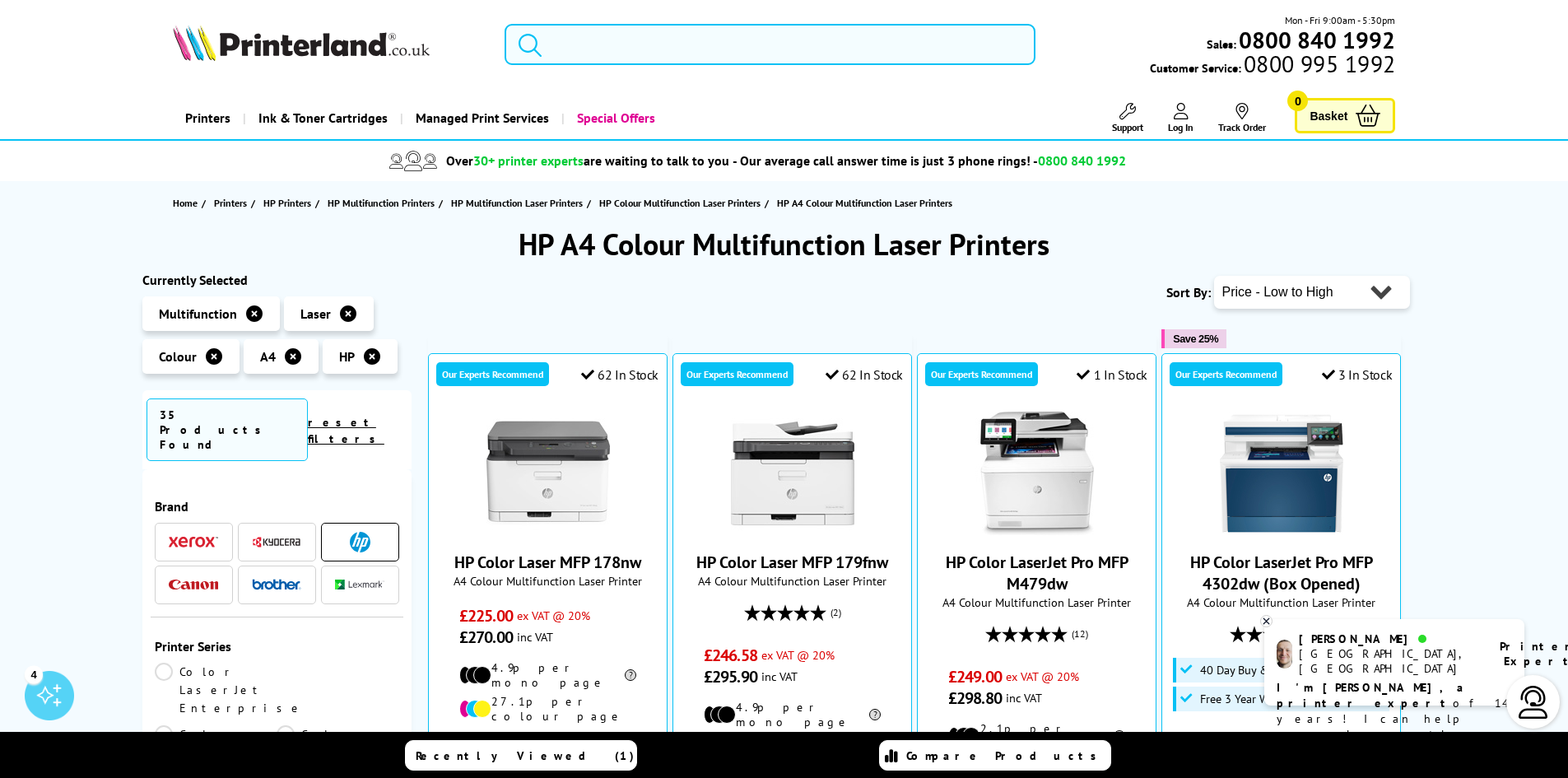
click at [684, 49] on input "search" at bounding box center [770, 44] width 531 height 41
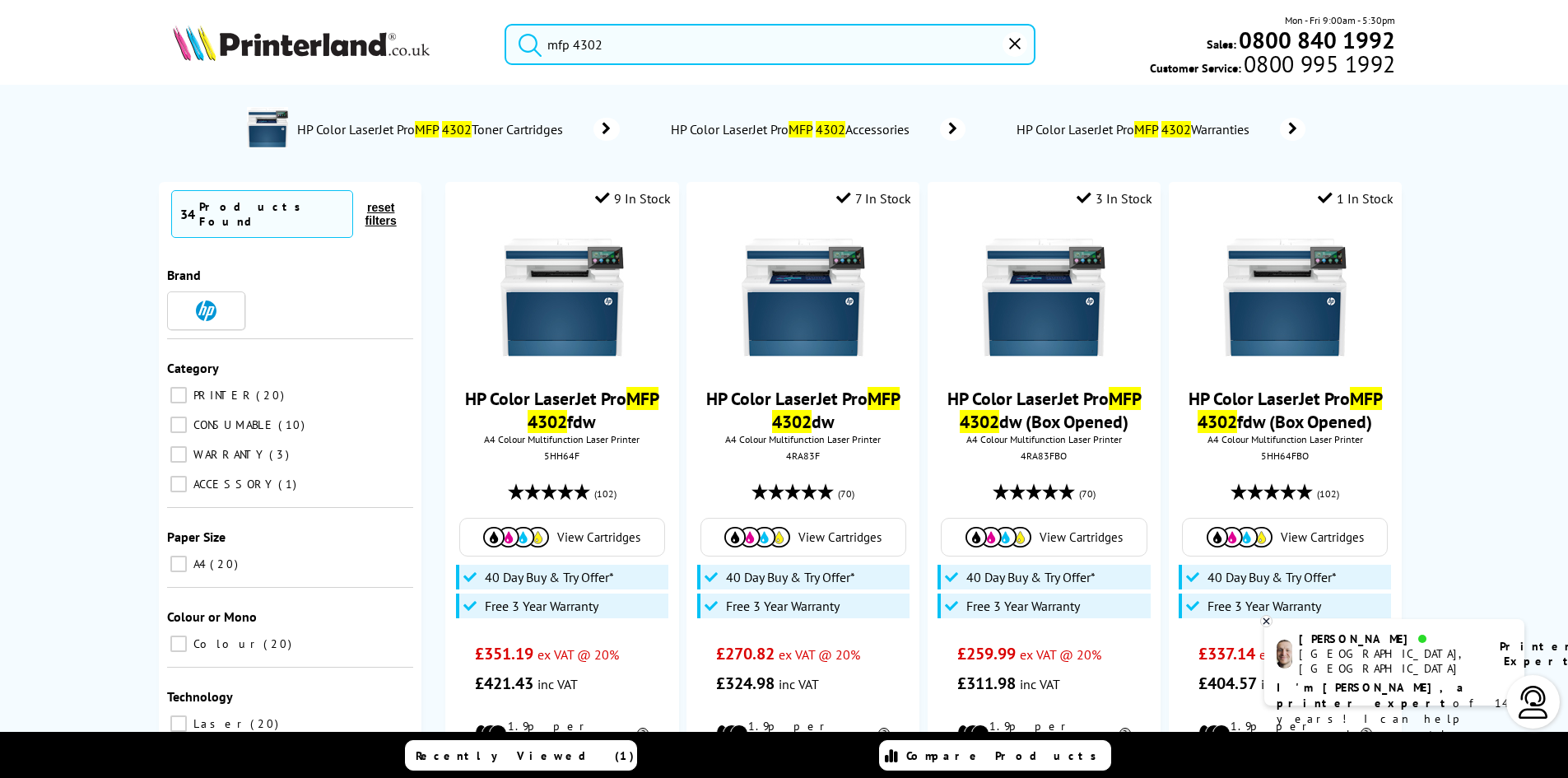
type input "mfp 4302"
click at [505, 24] on button "submit" at bounding box center [525, 41] width 41 height 36
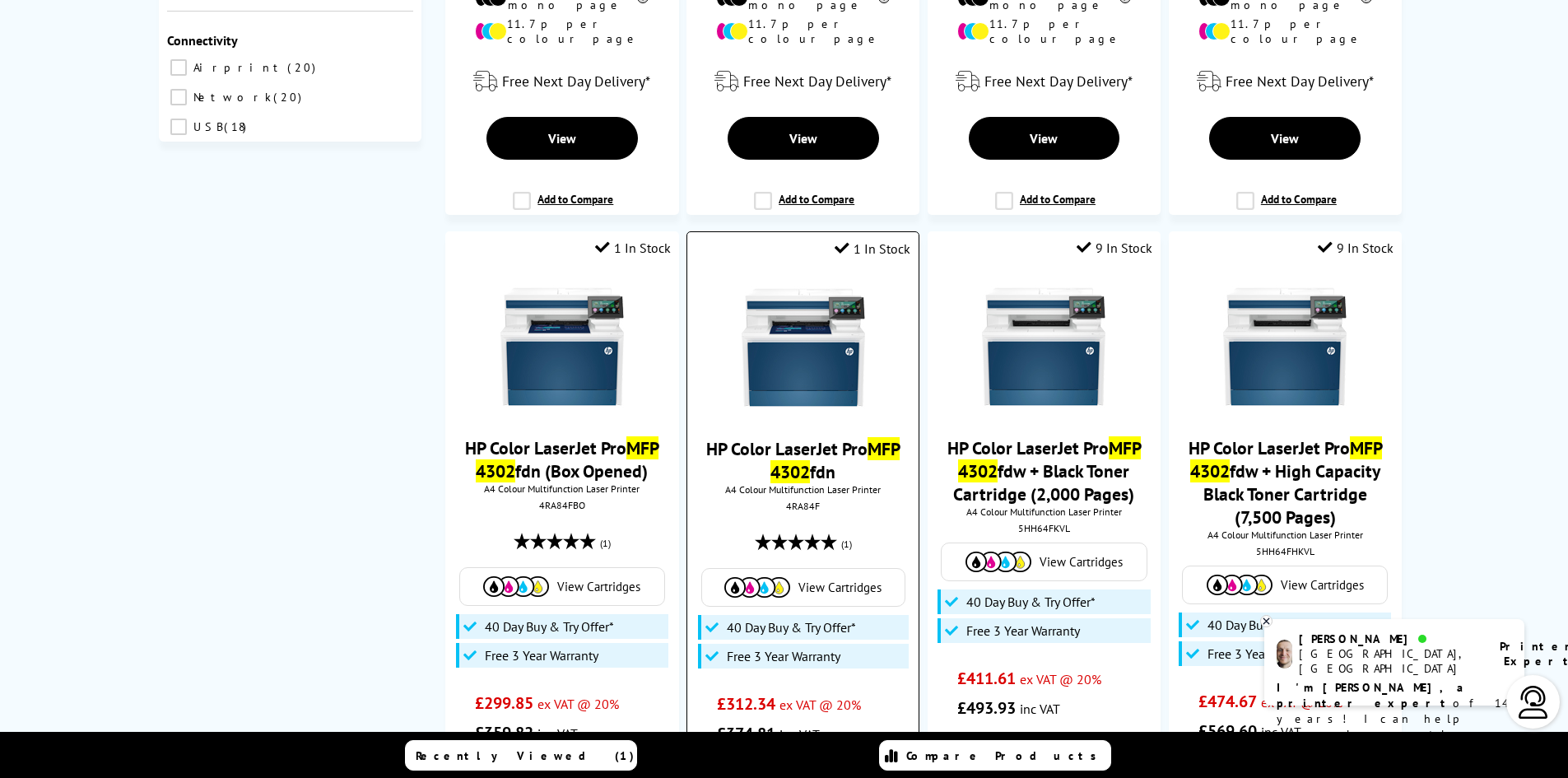
scroll to position [741, 0]
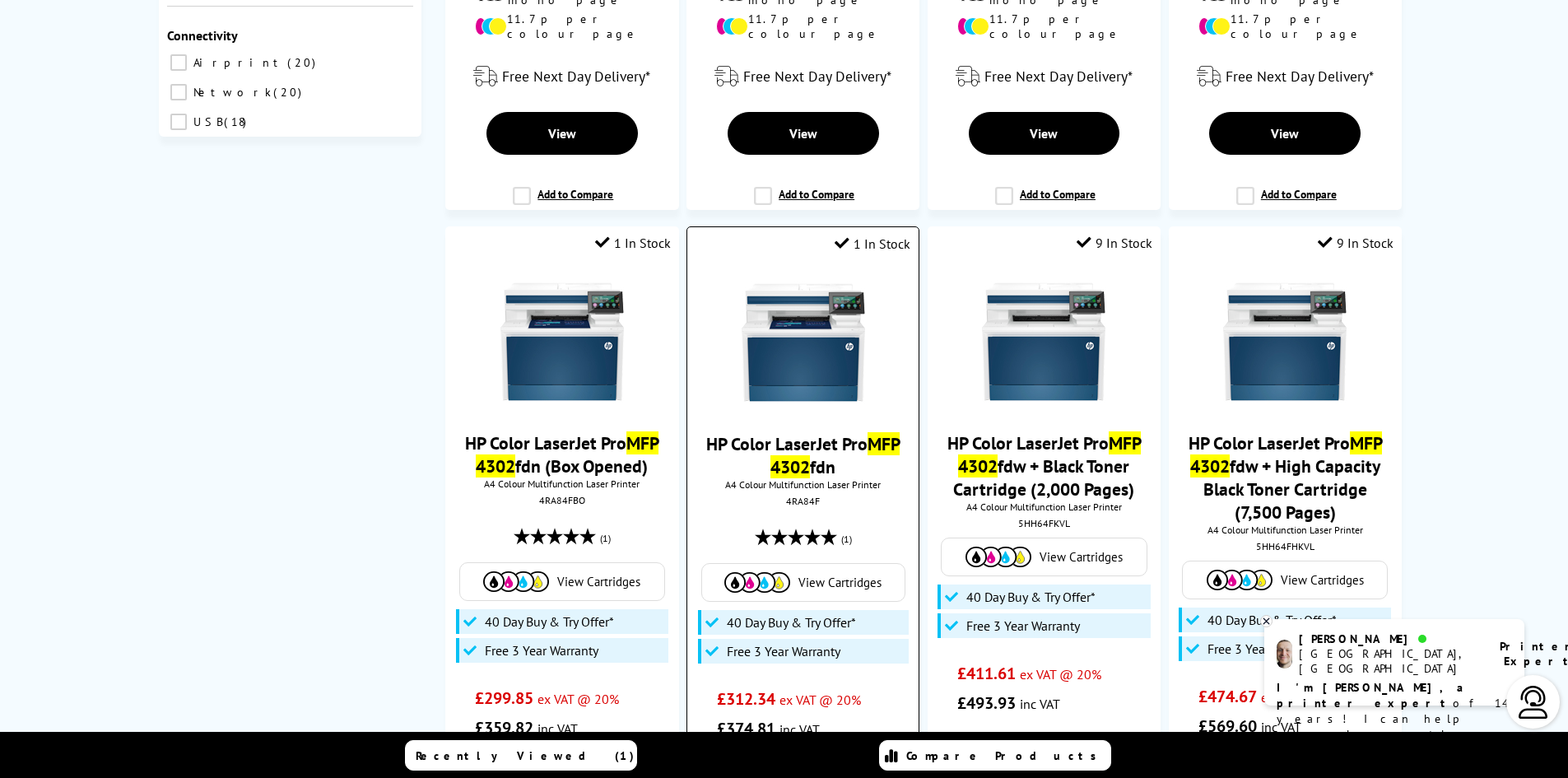
click at [812, 433] on link "HP Color LaserJet Pro MFP 4302 fdn" at bounding box center [803, 455] width 193 height 46
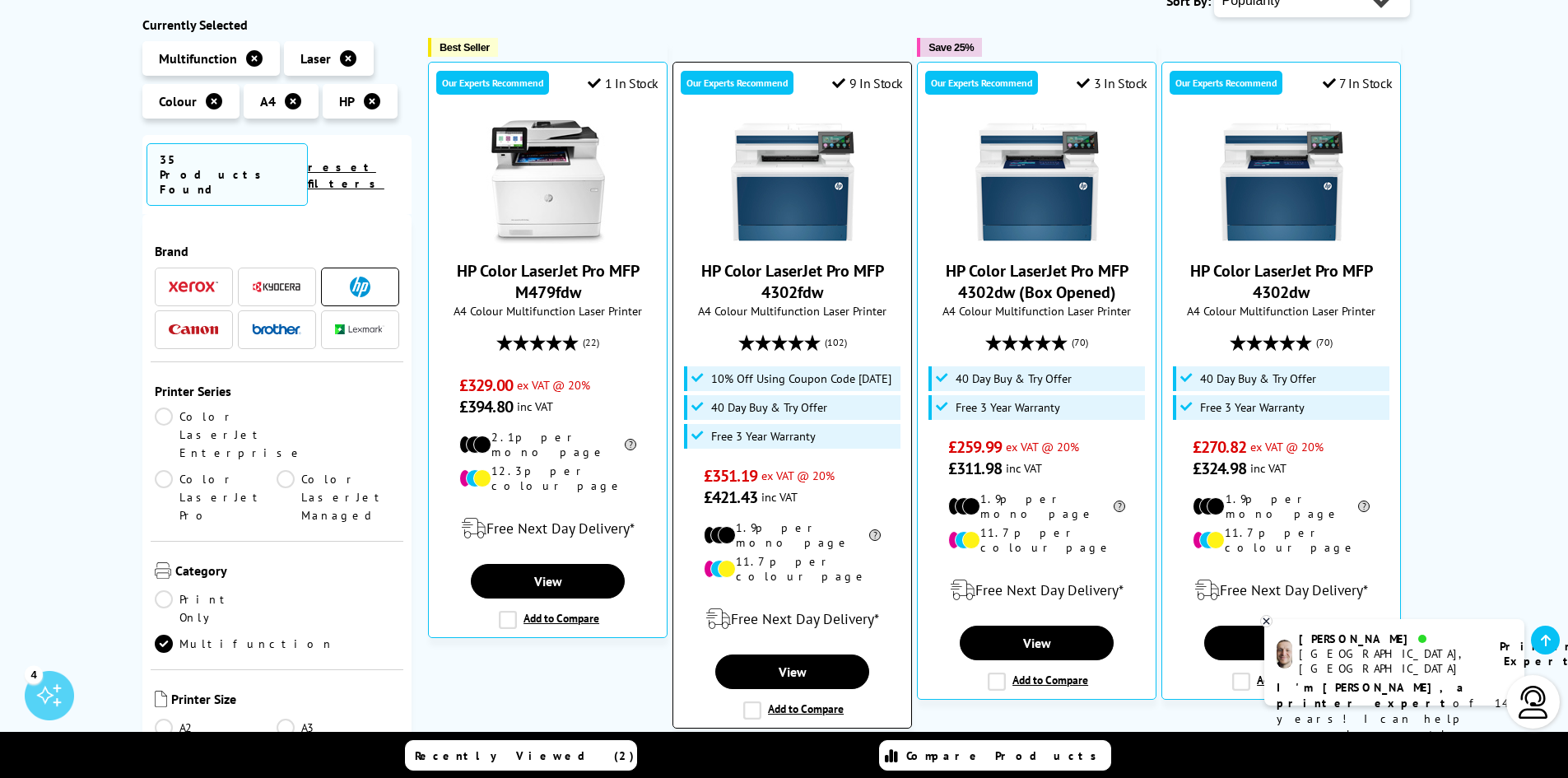
scroll to position [329, 0]
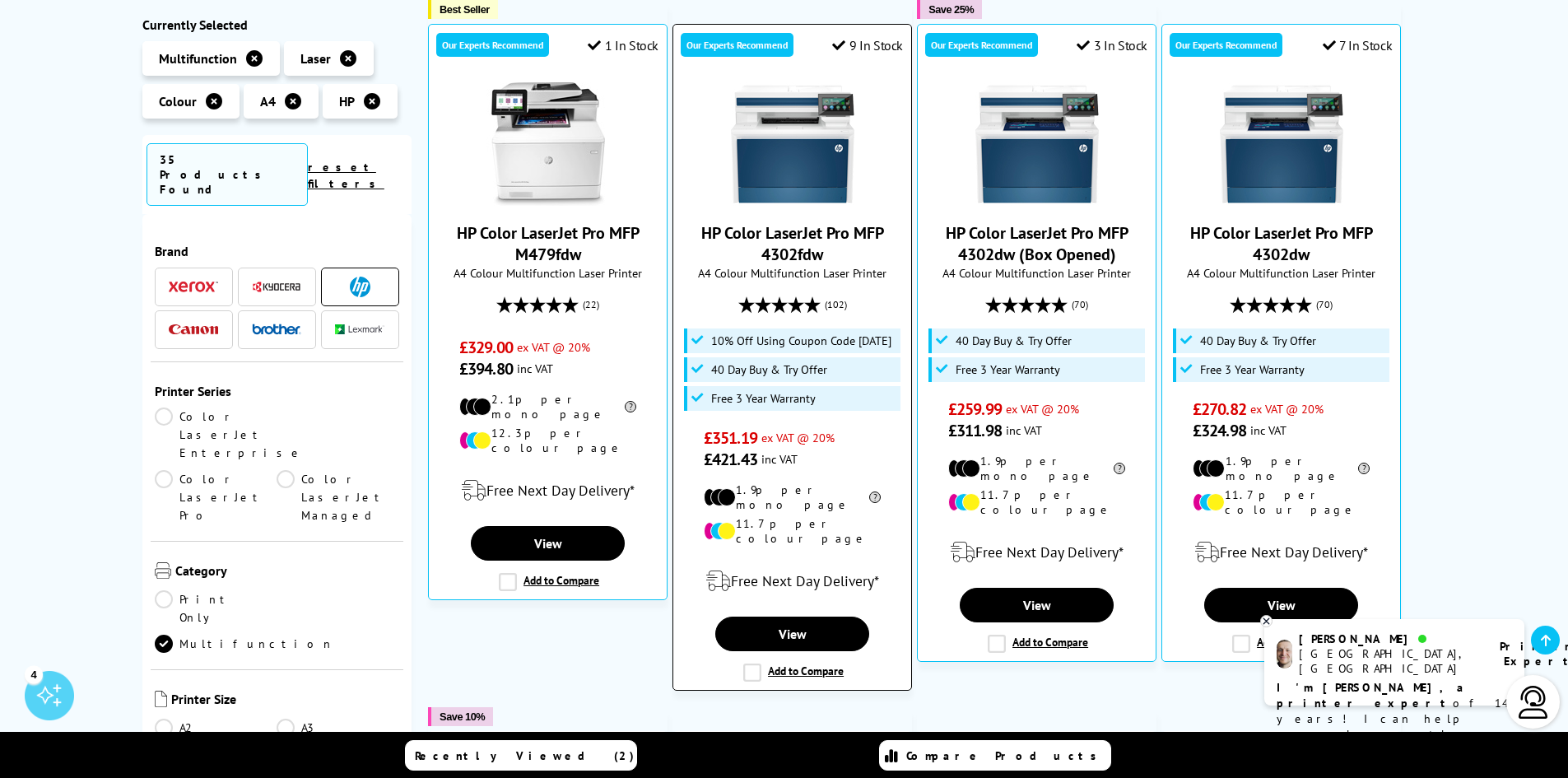
click at [798, 234] on link "HP Color LaserJet Pro MFP 4302fdw" at bounding box center [792, 243] width 182 height 43
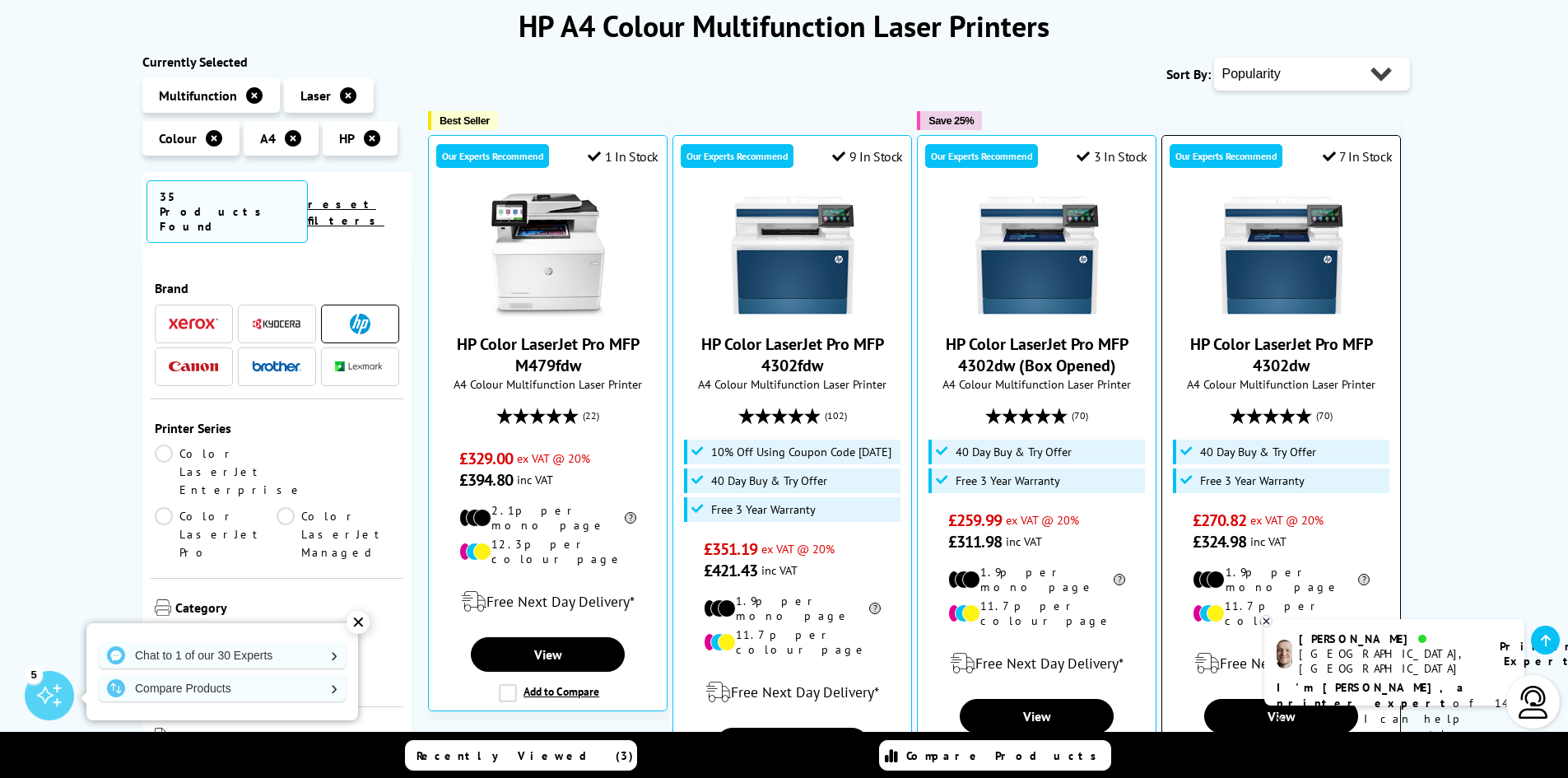
scroll to position [247, 0]
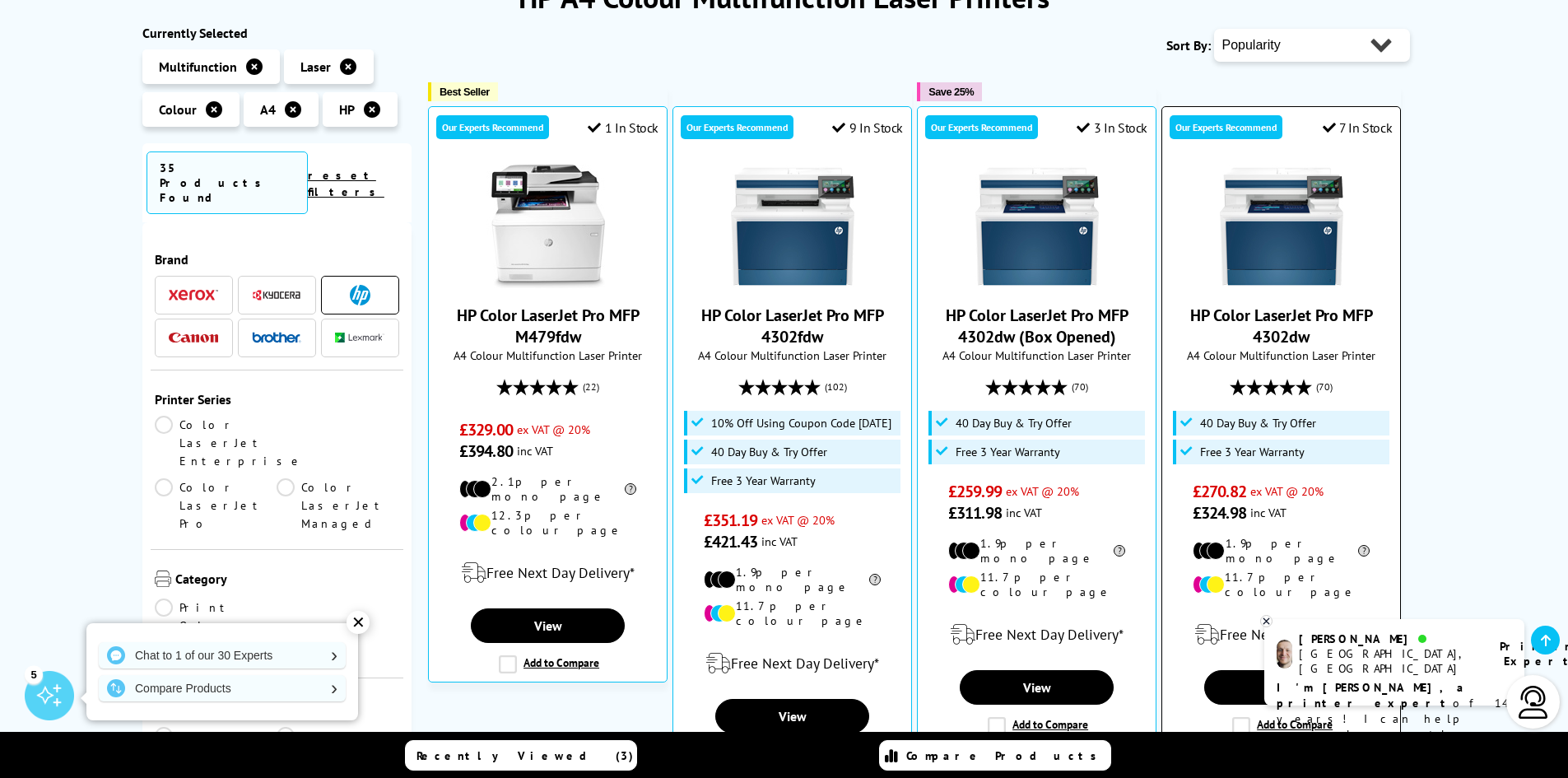
click at [1270, 313] on link "HP Color LaserJet Pro MFP 4302dw" at bounding box center [1282, 326] width 182 height 43
